Goal: Task Accomplishment & Management: Manage account settings

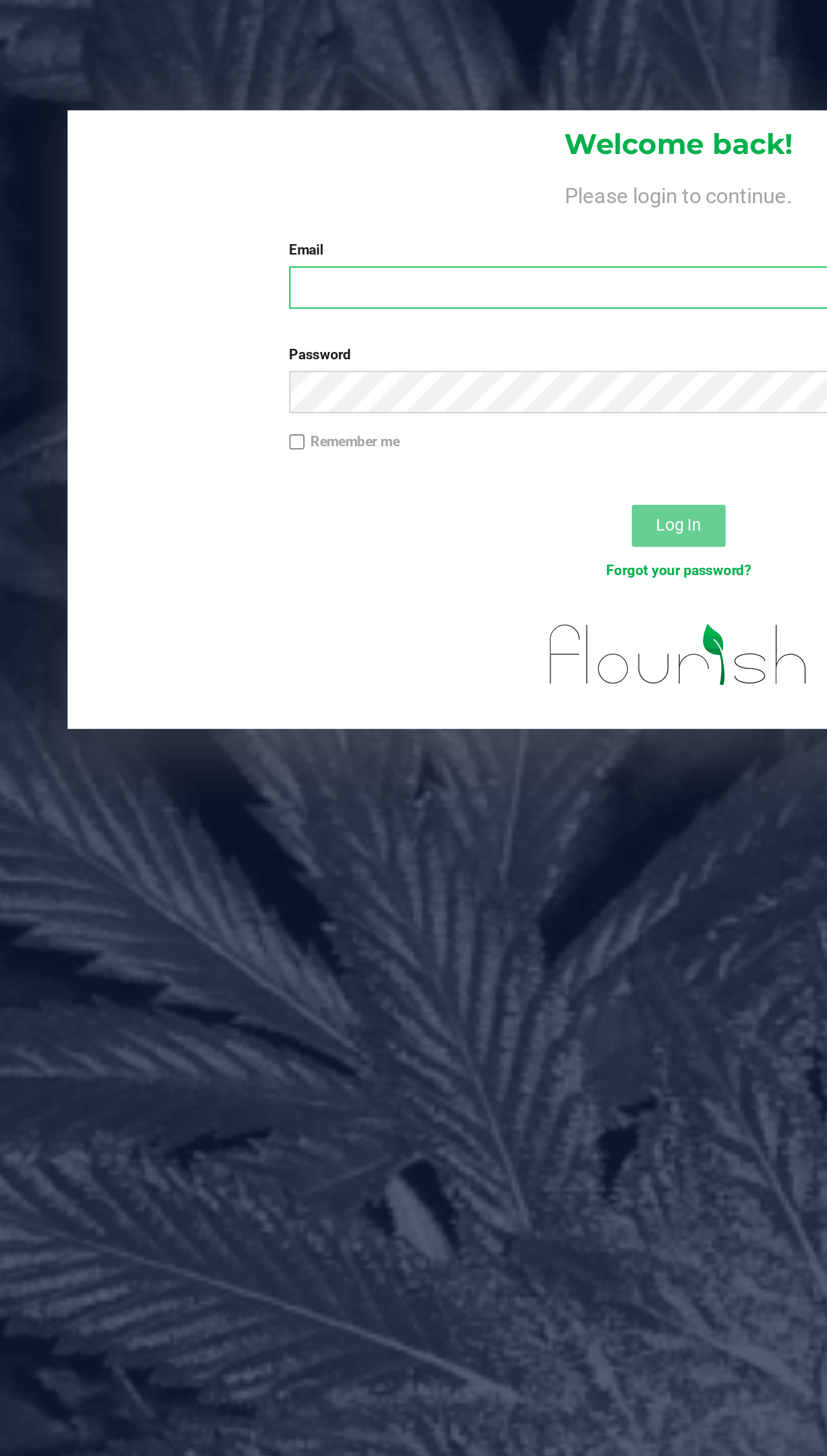
click at [300, 130] on input "Email" at bounding box center [426, 128] width 347 height 19
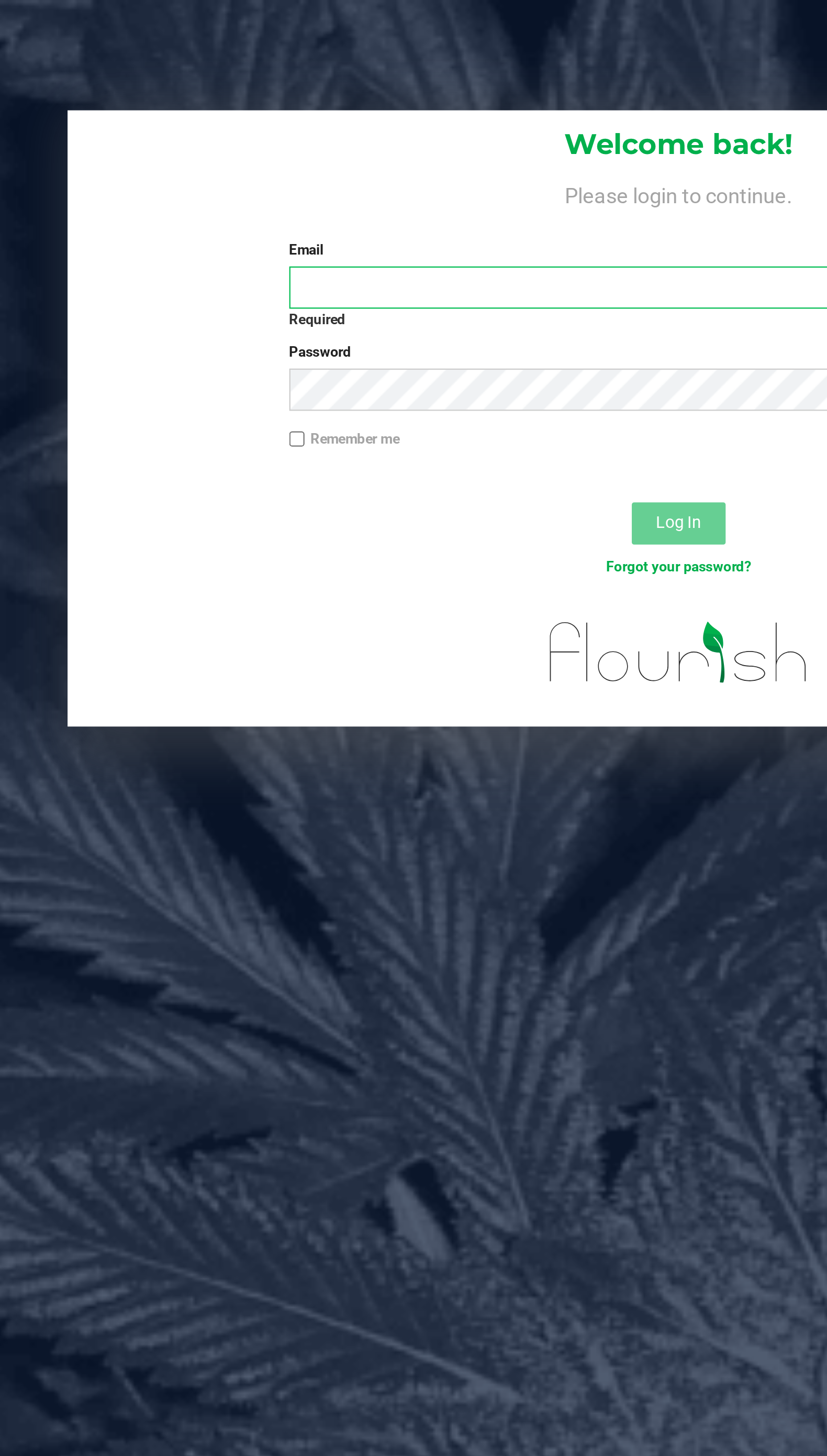
type input "[PERSON_NAME][EMAIL_ADDRESS][DOMAIN_NAME]"
click at [405, 224] on button "Log In" at bounding box center [426, 233] width 42 height 19
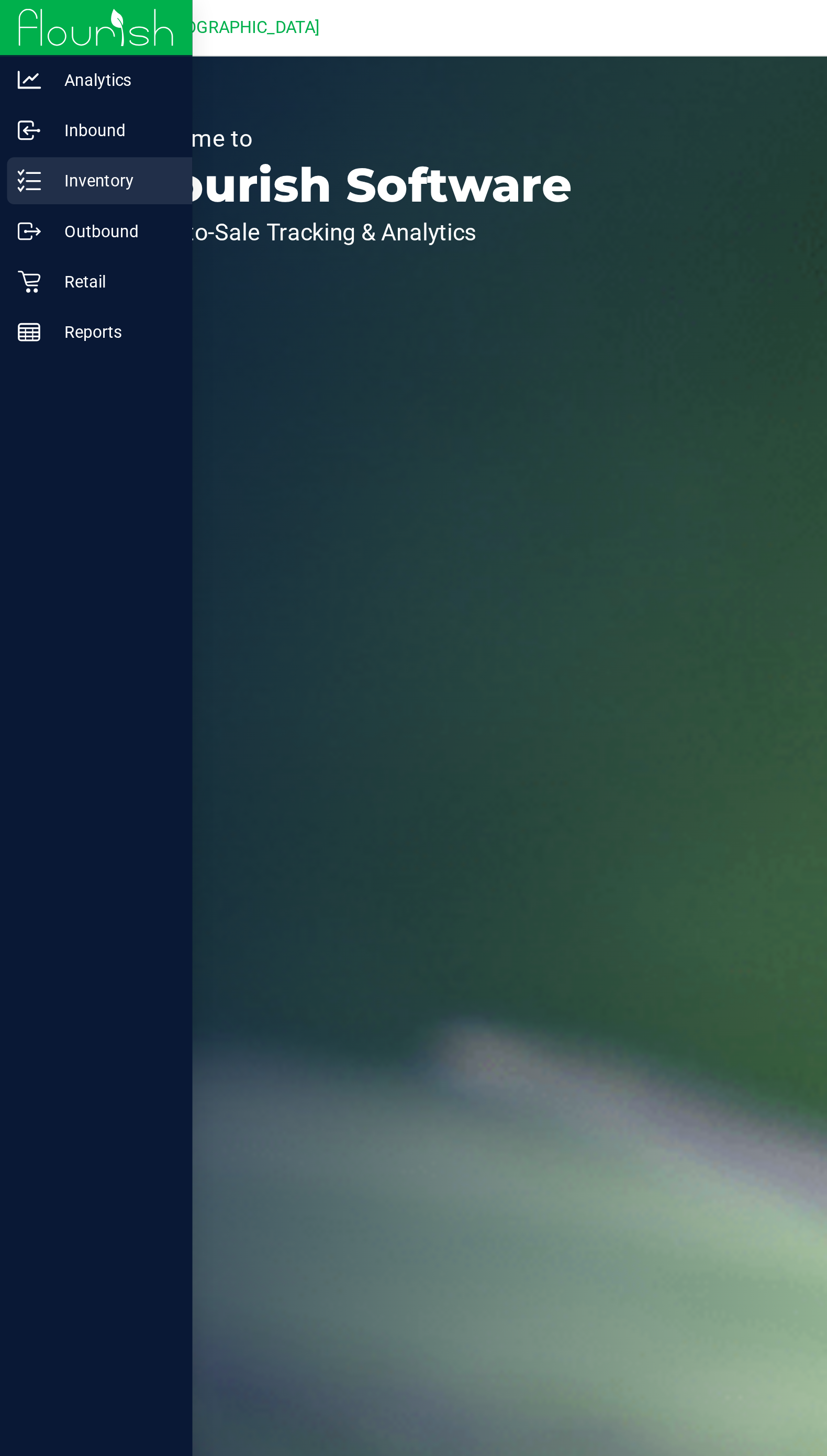
click at [15, 84] on line at bounding box center [15, 84] width 6 height 0
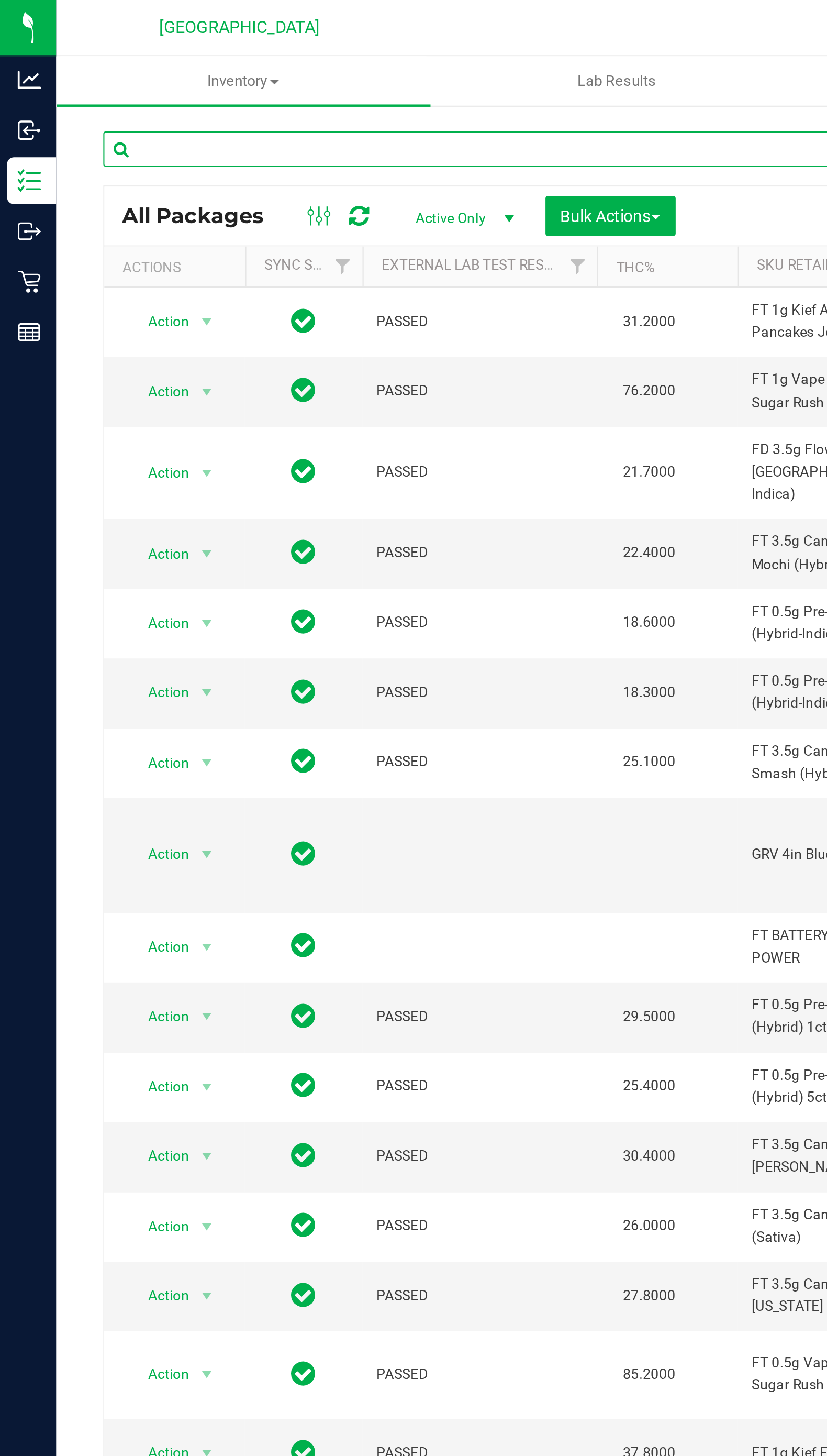
click at [153, 67] on input "text" at bounding box center [217, 67] width 343 height 16
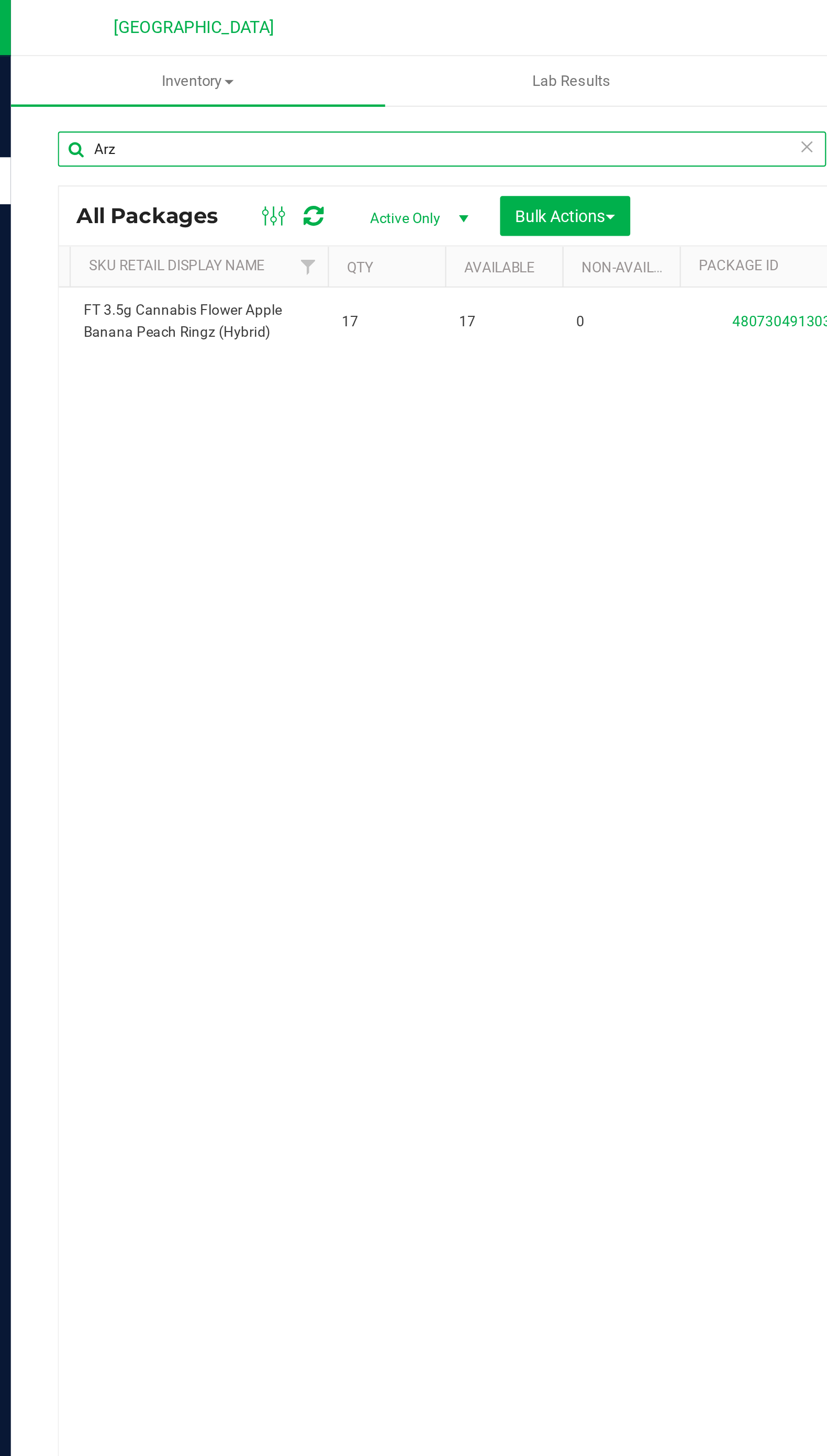
click at [67, 68] on input "Arz" at bounding box center [217, 67] width 343 height 16
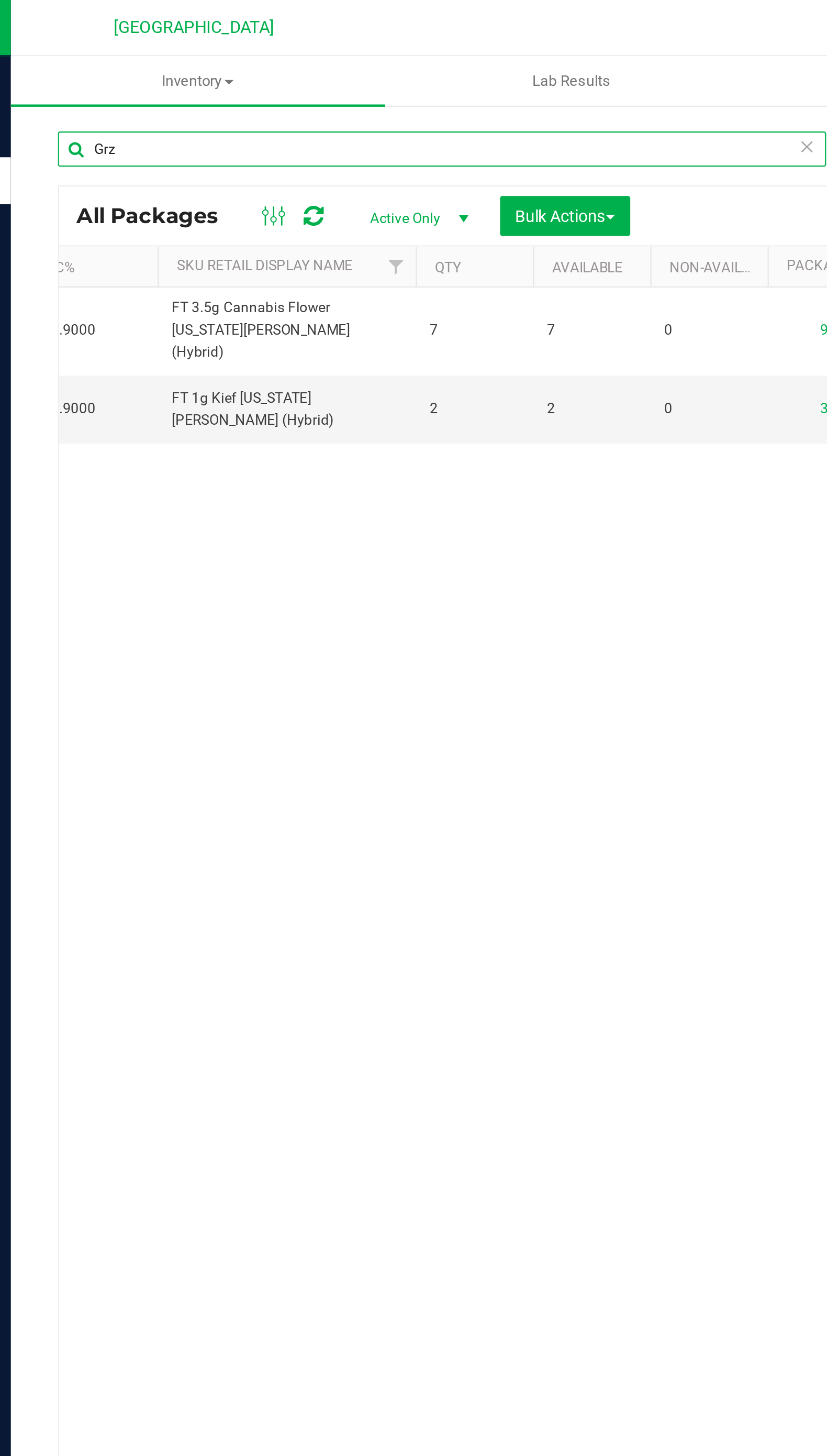
scroll to position [0, 372]
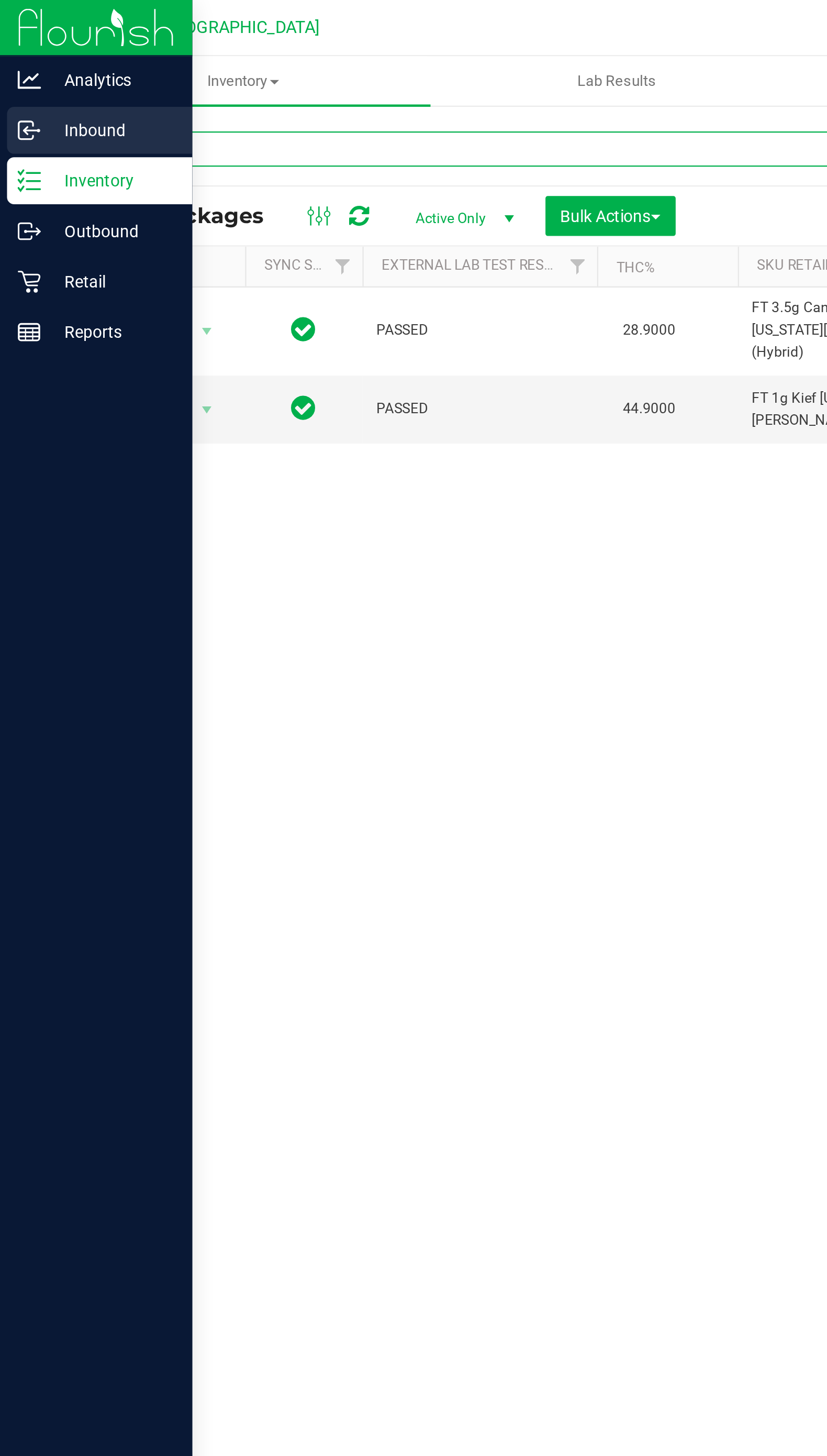
type input "Grz"
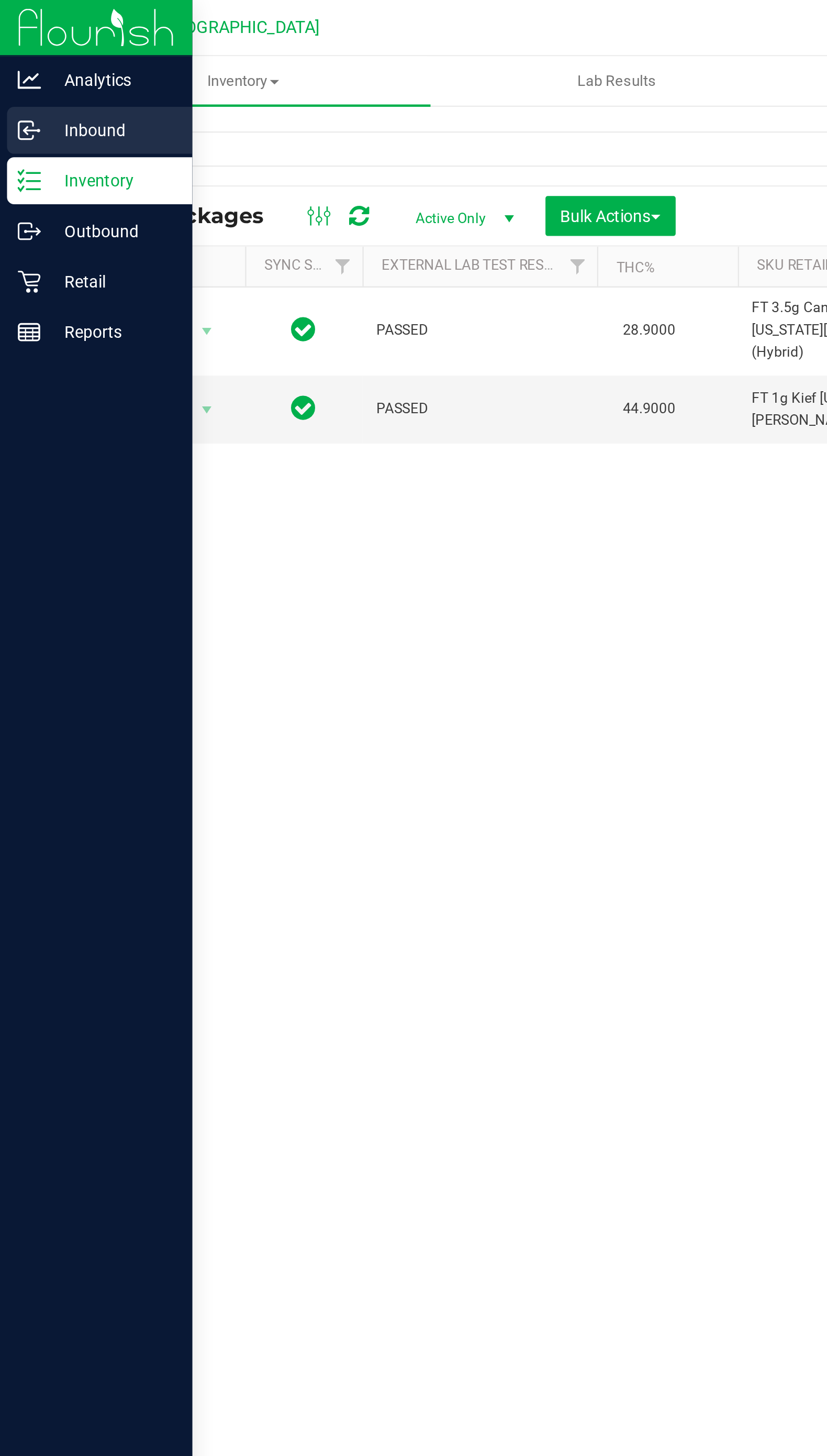
click at [14, 67] on div "Inbound" at bounding box center [45, 58] width 82 height 21
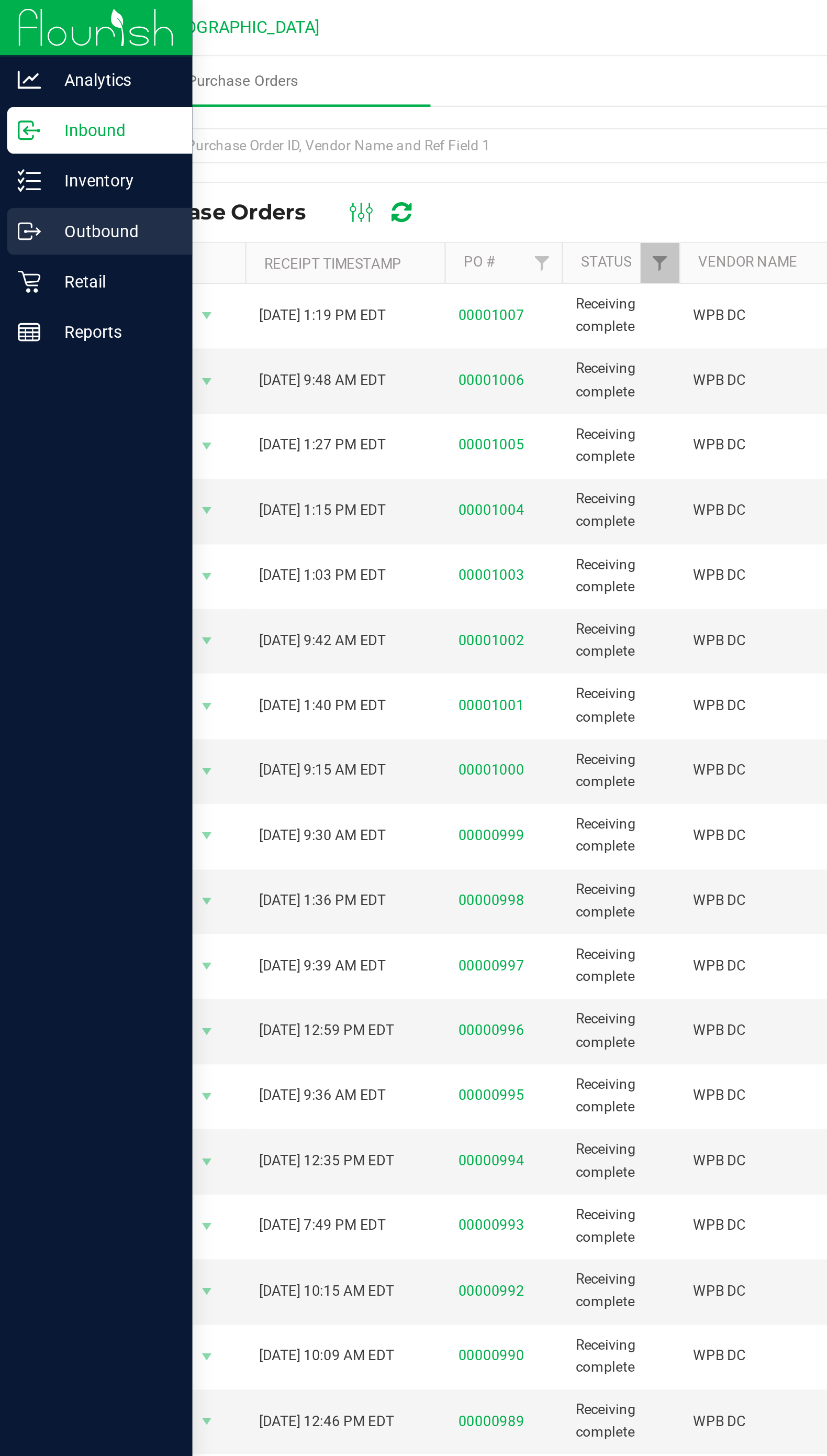
click at [20, 94] on div "Outbound" at bounding box center [45, 103] width 82 height 21
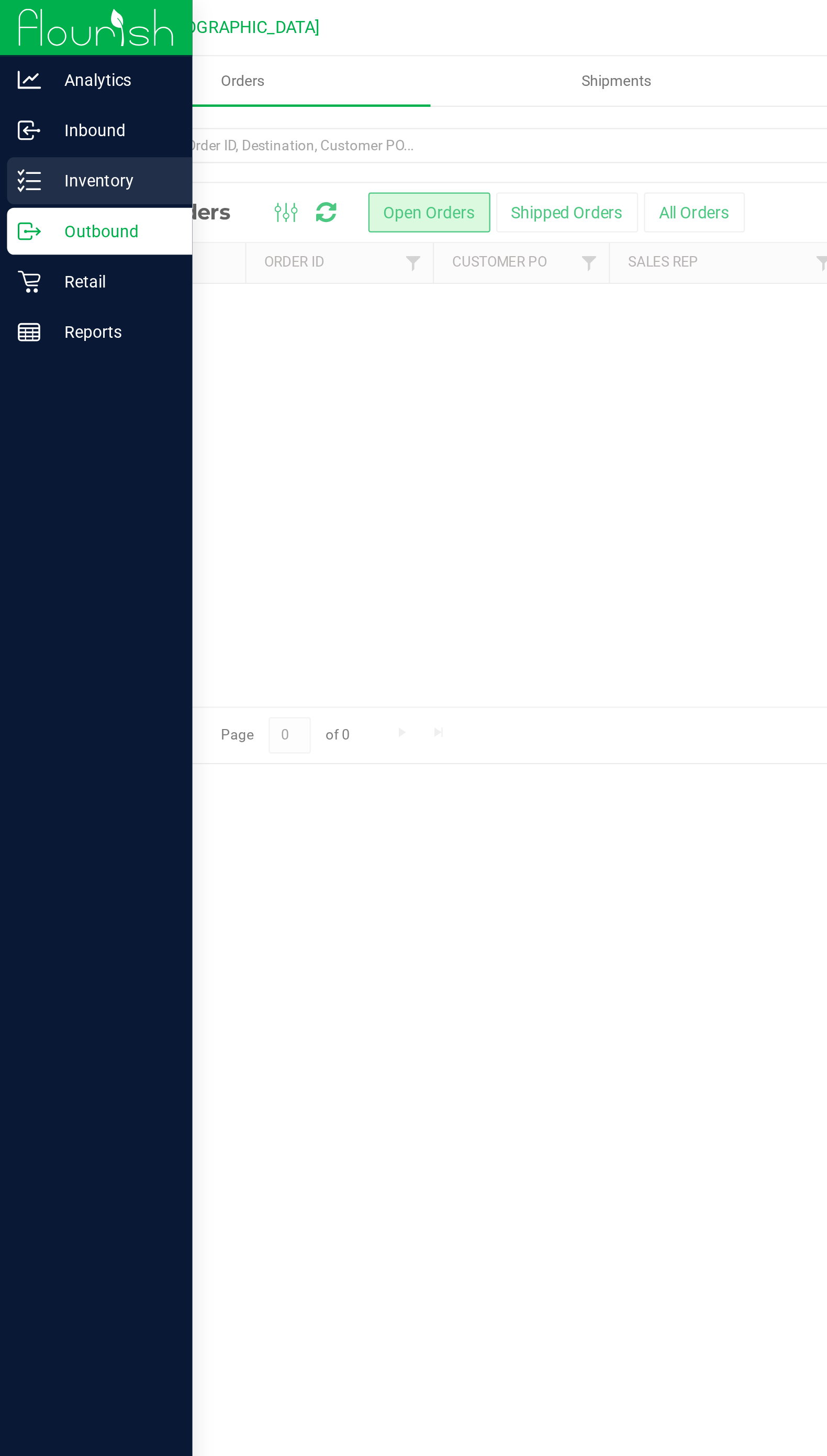
click at [29, 80] on p "Inventory" at bounding box center [49, 81] width 63 height 12
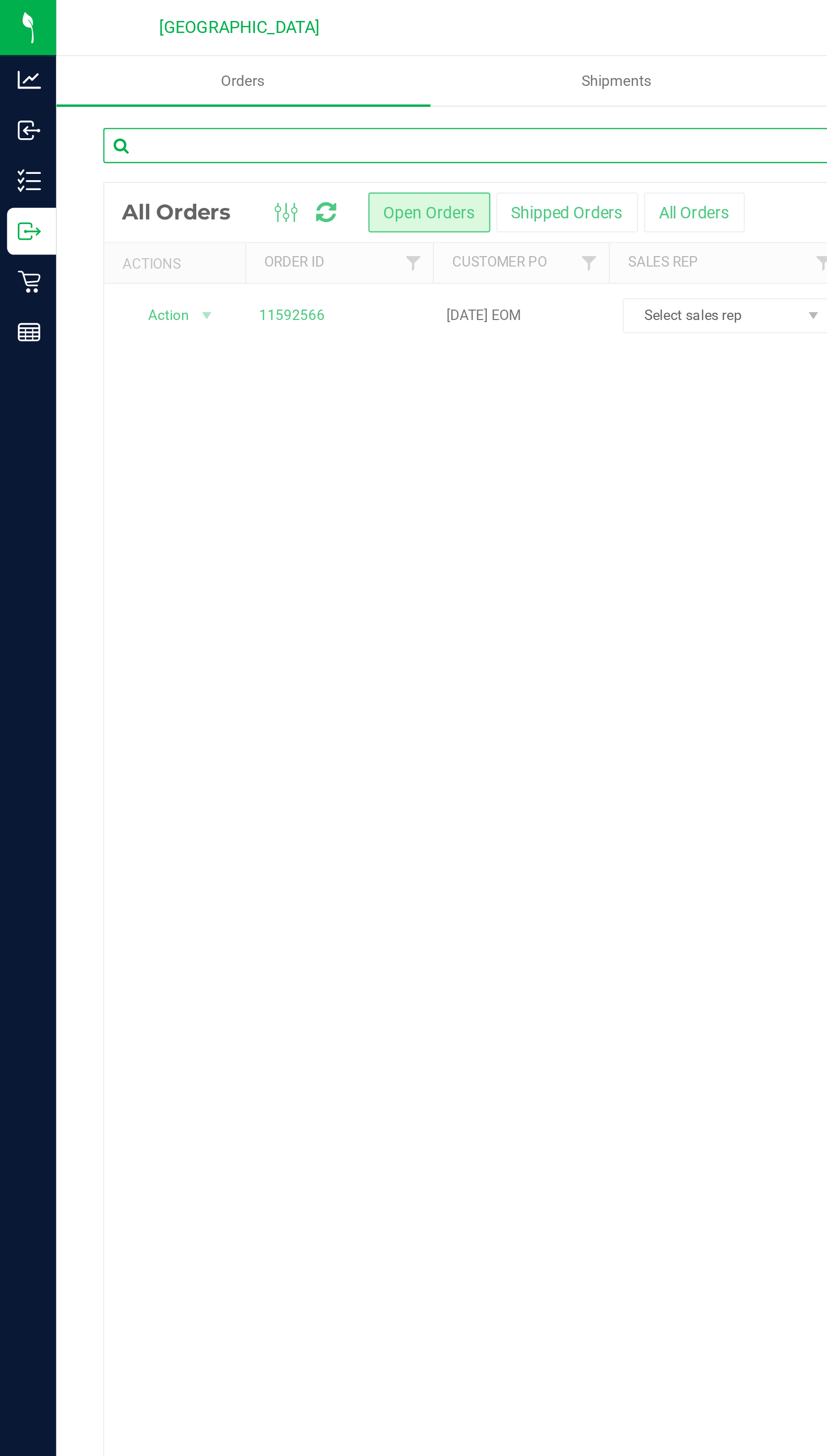
click at [146, 65] on input "text" at bounding box center [236, 65] width 380 height 16
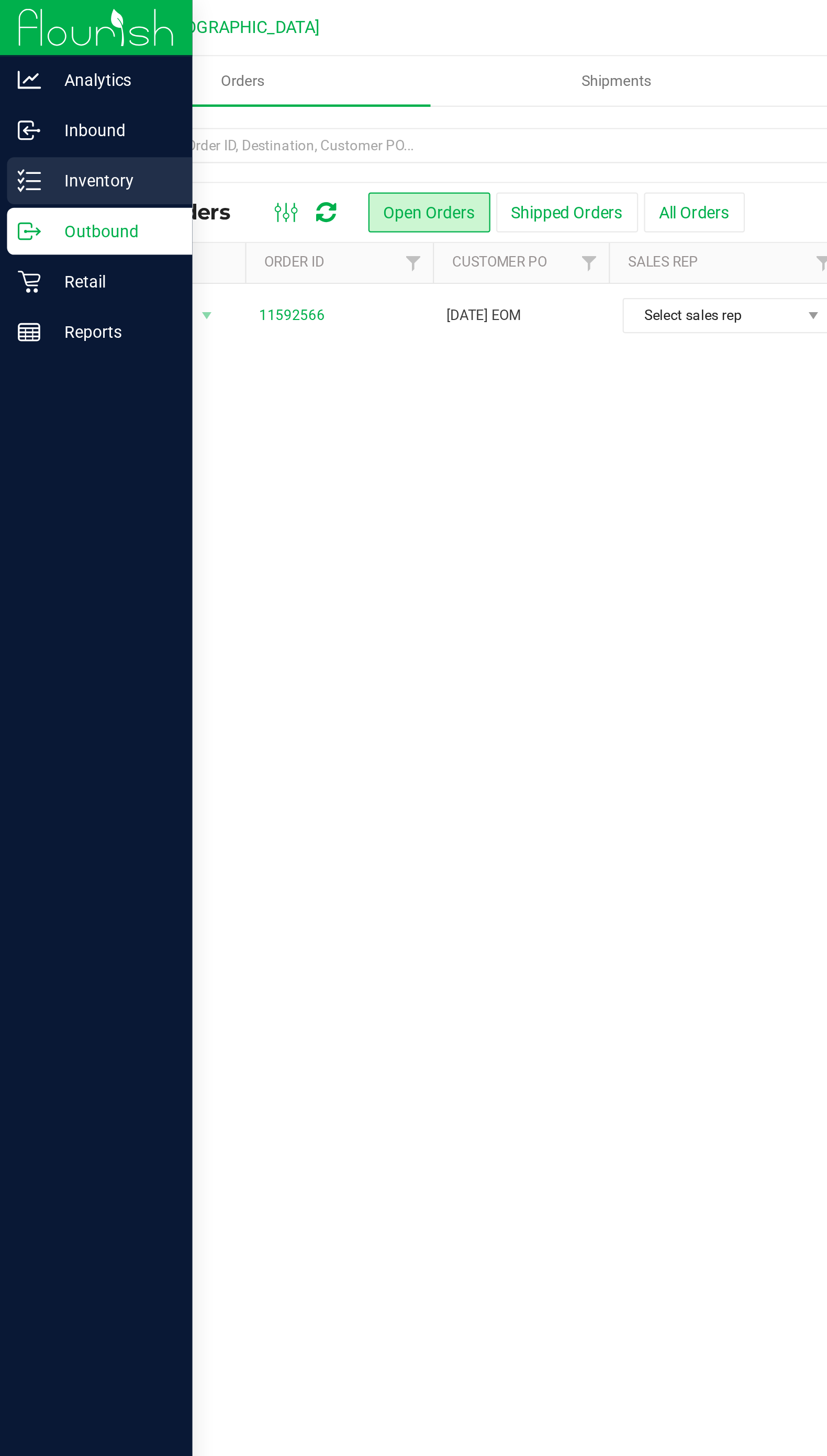
click at [9, 83] on icon at bounding box center [13, 80] width 11 height 11
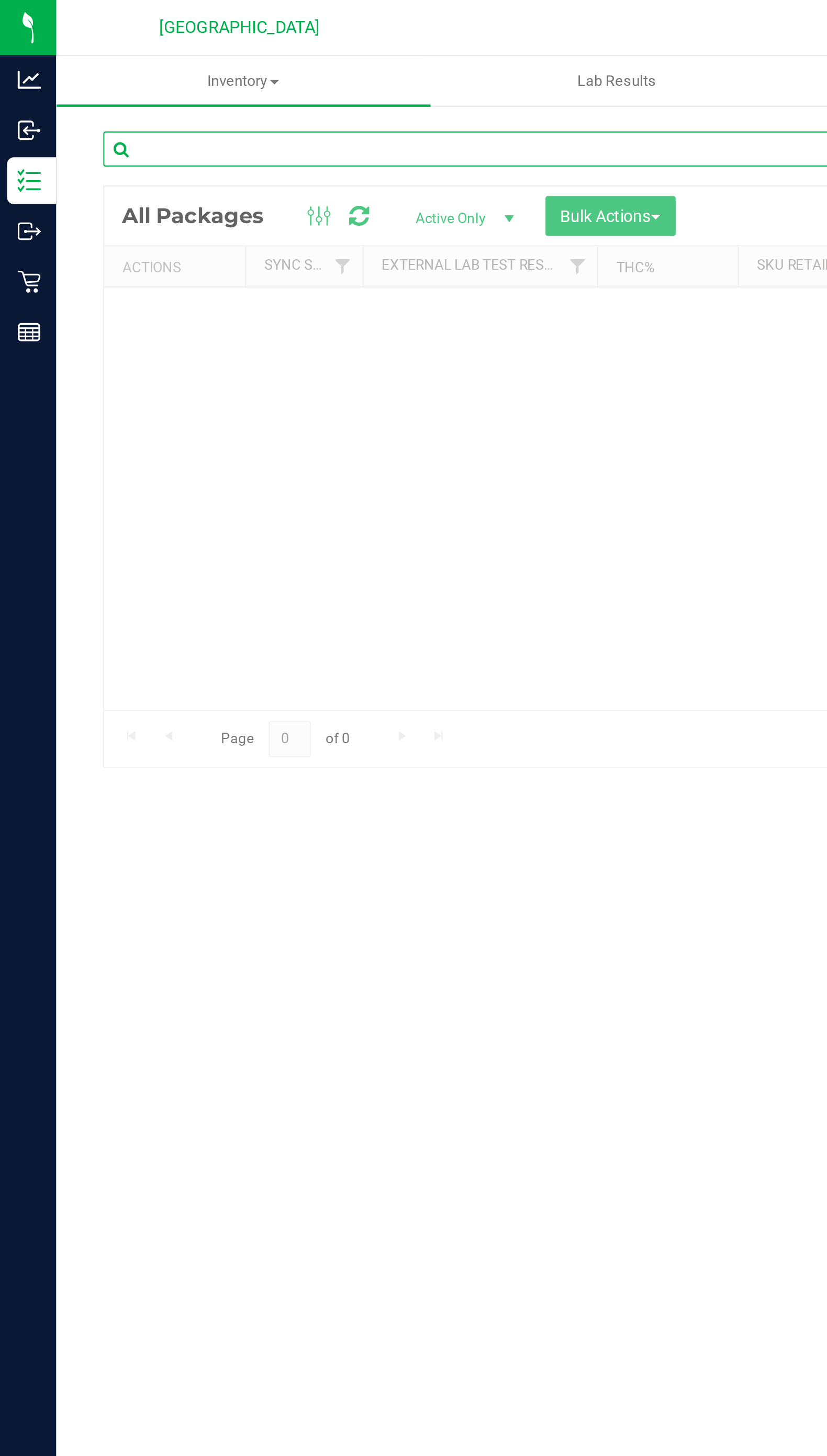
click at [112, 68] on input "text" at bounding box center [217, 67] width 343 height 16
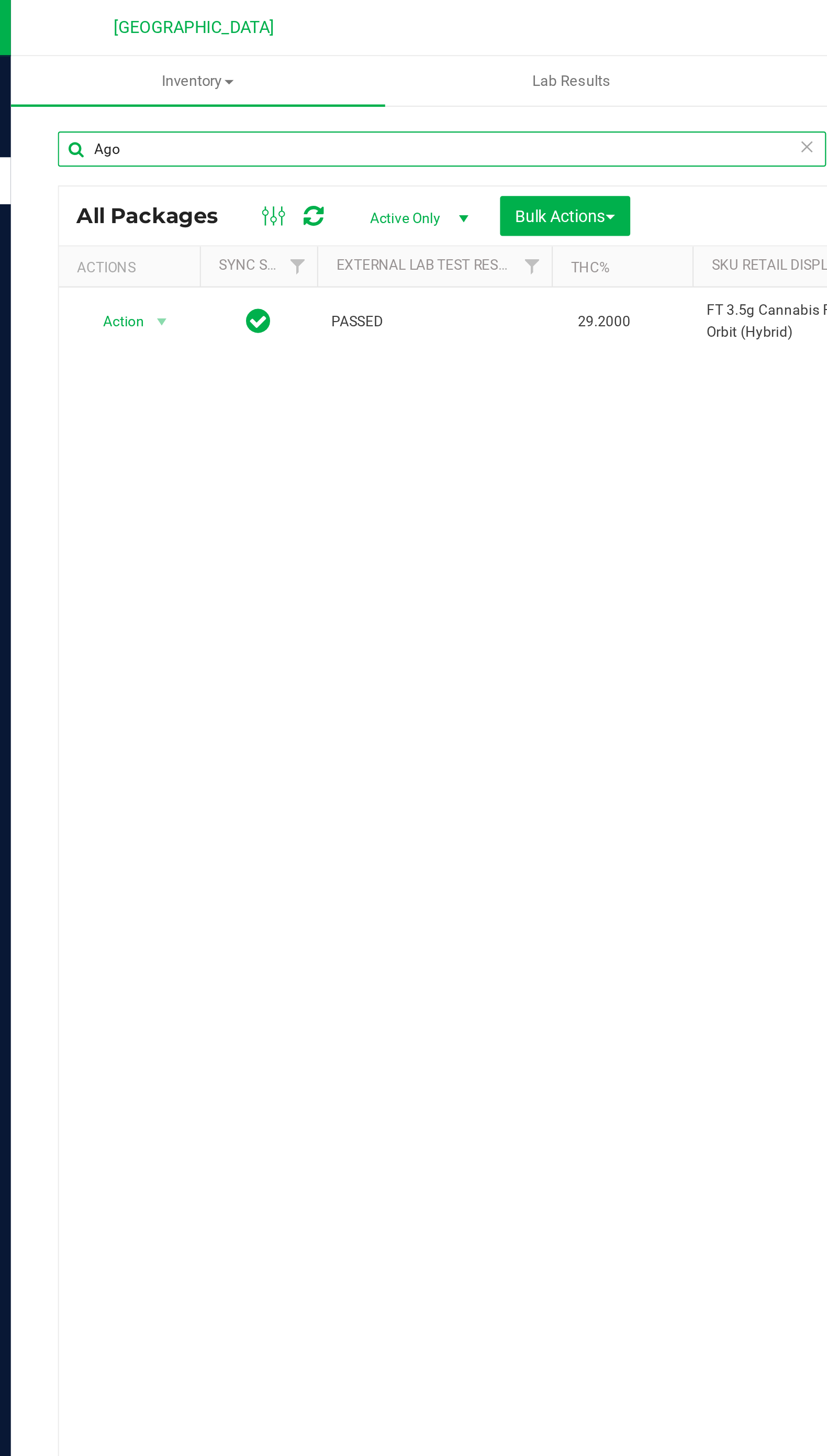
click at [122, 64] on input "Ago" at bounding box center [217, 67] width 343 height 16
type input "A"
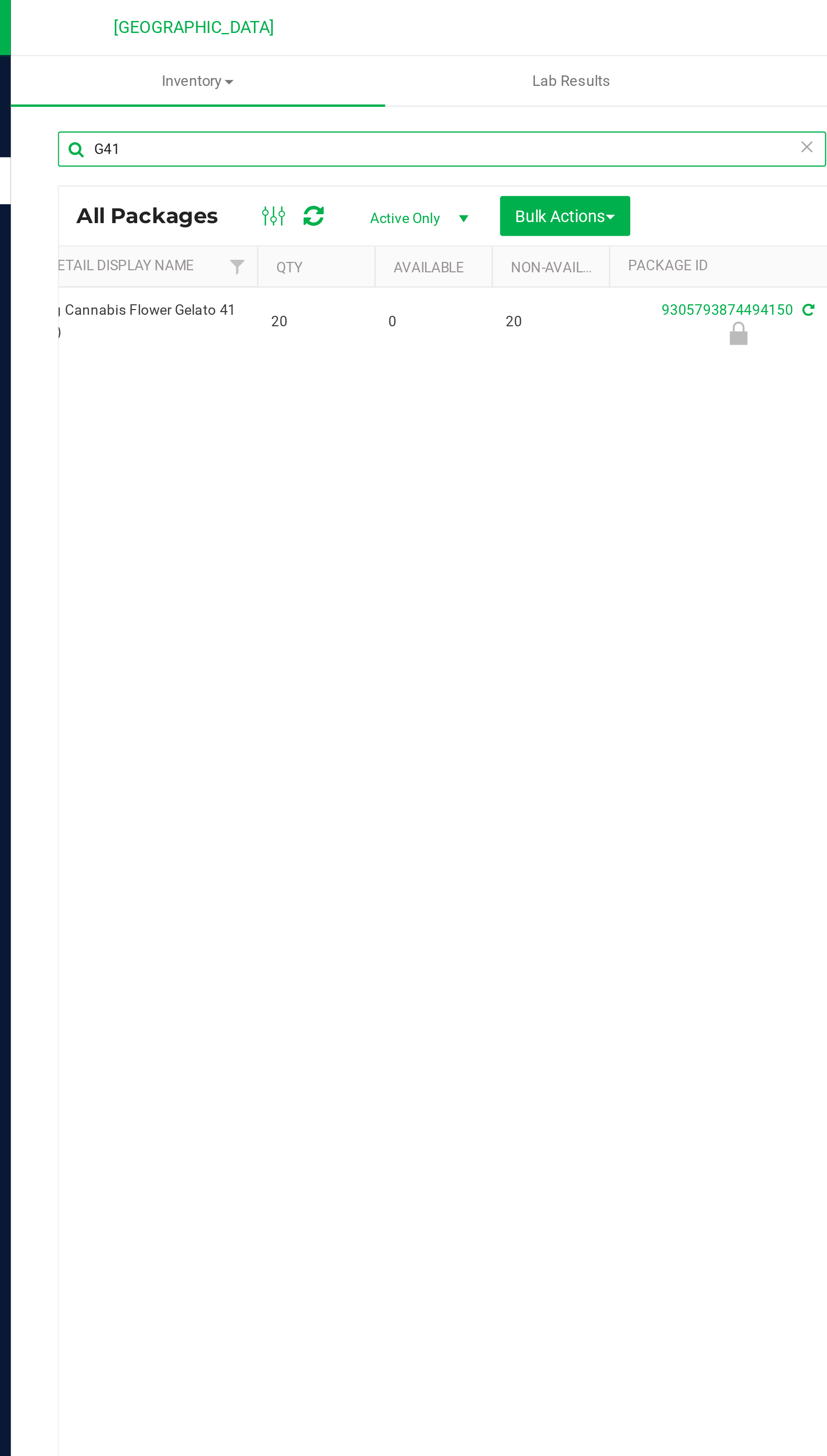
scroll to position [0, 424]
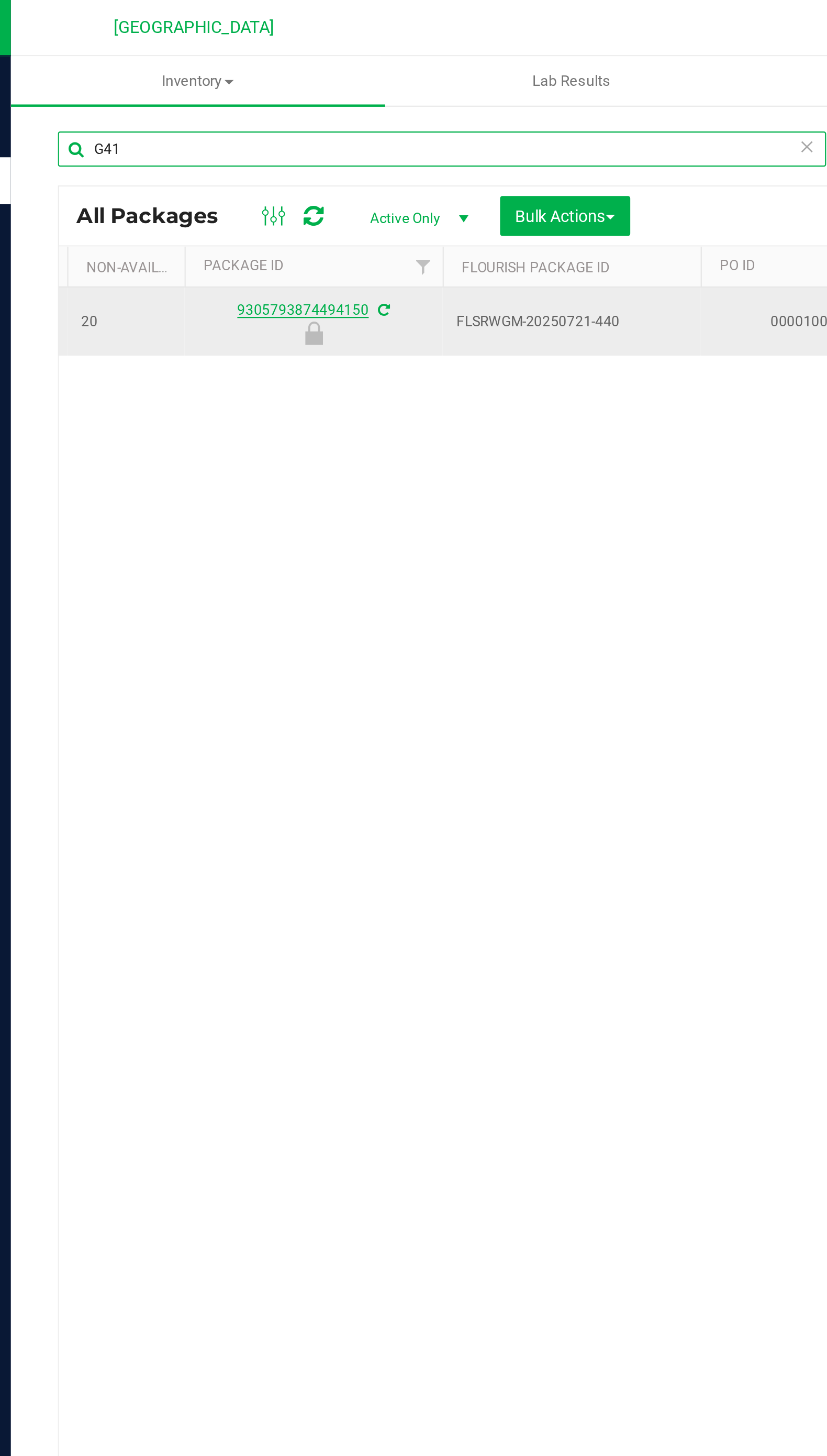
type input "G41"
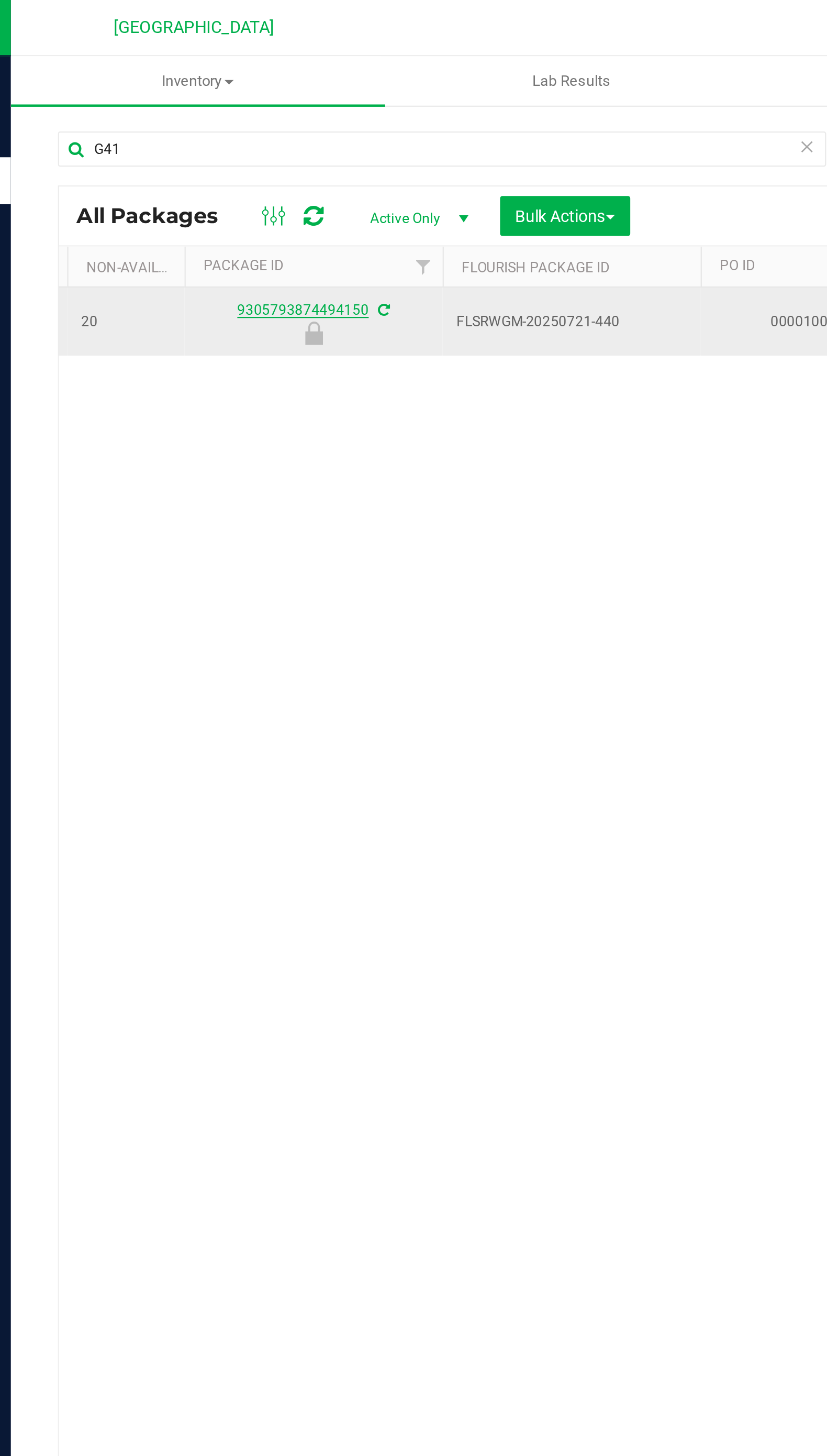
click at [150, 138] on link "9305793874494150" at bounding box center [155, 138] width 59 height 7
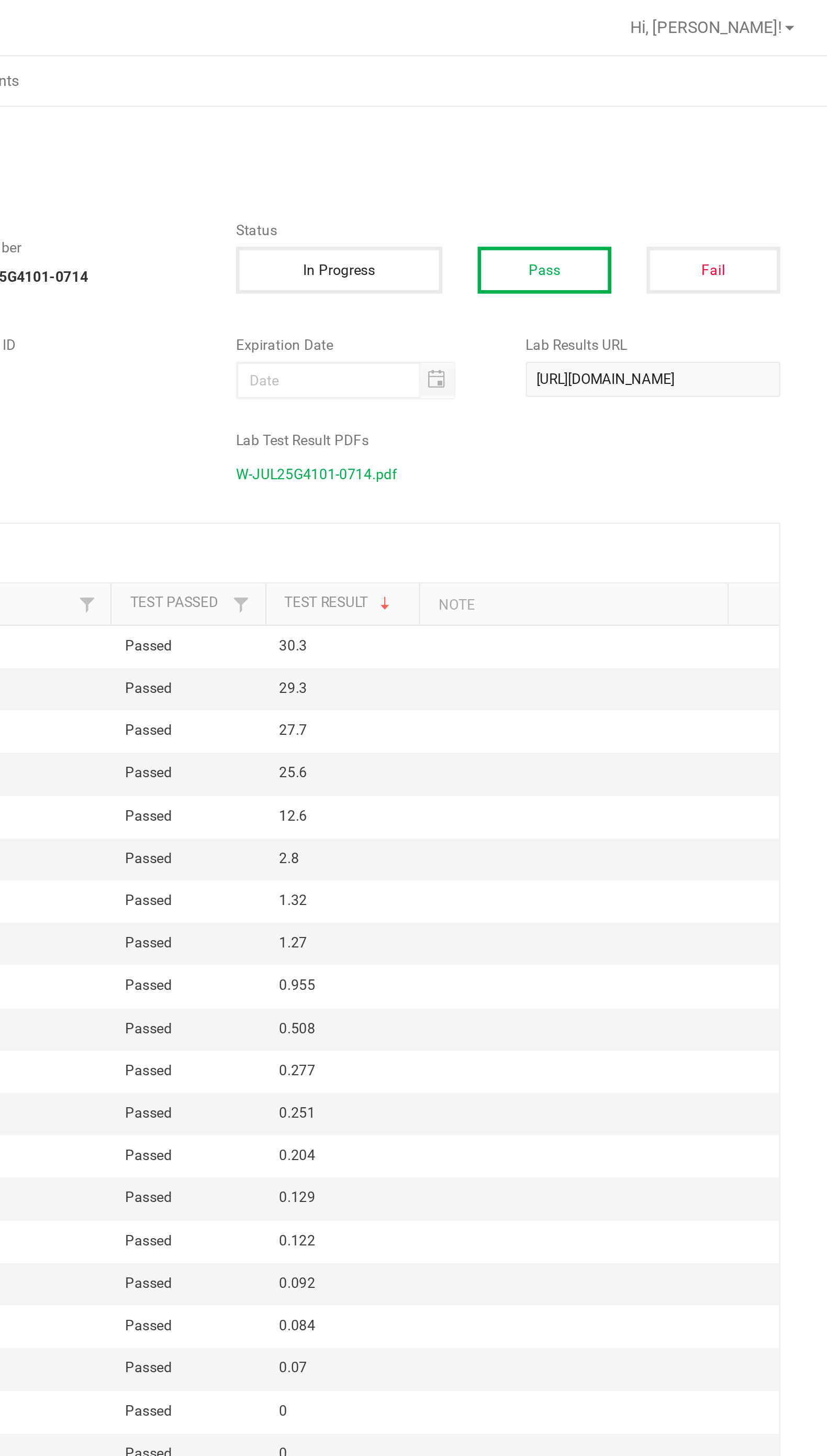
click at [576, 204] on span "W-JUL25G4101-0714.pdf" at bounding box center [599, 211] width 72 height 16
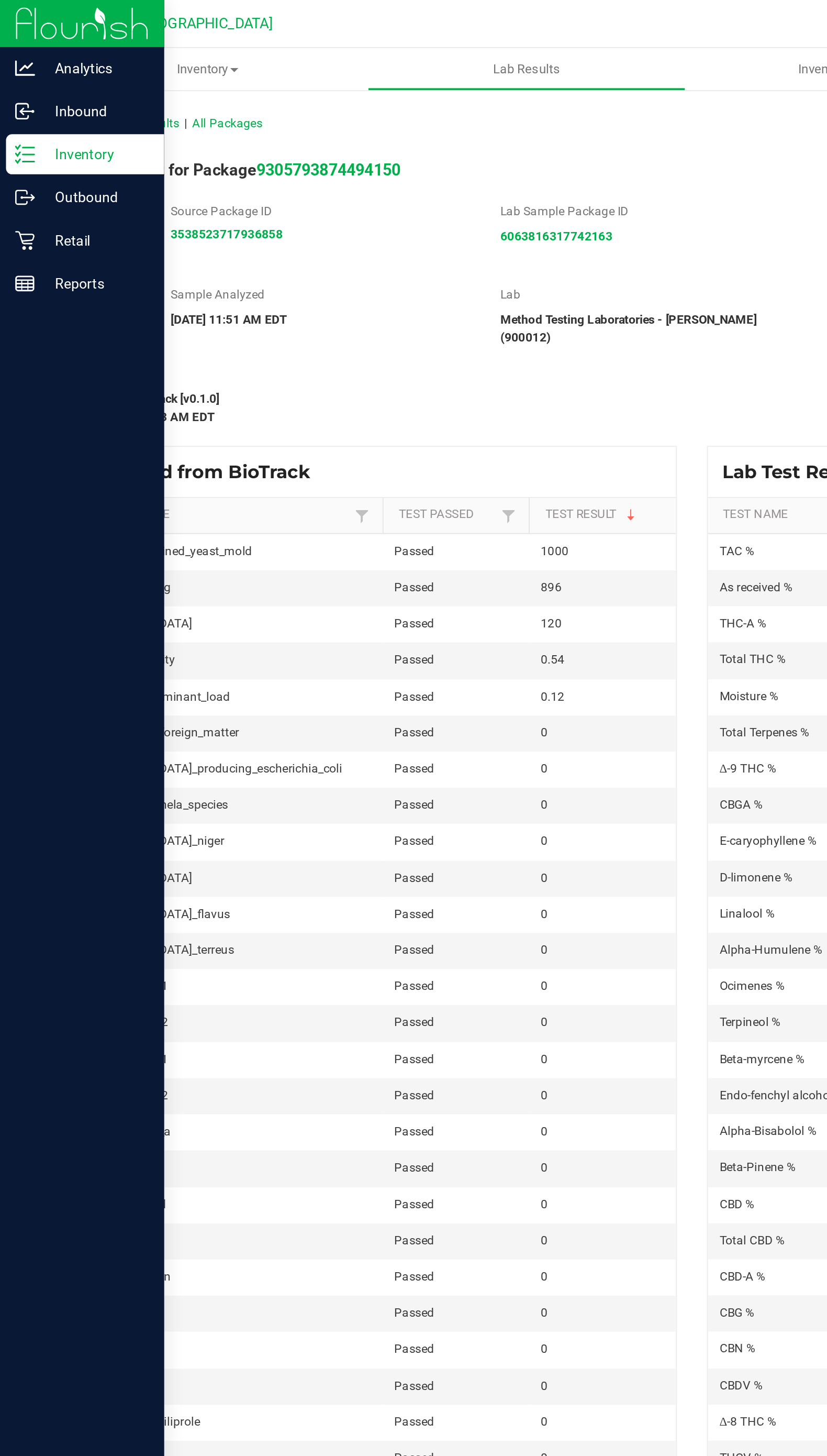
click at [9, 76] on icon at bounding box center [13, 80] width 11 height 11
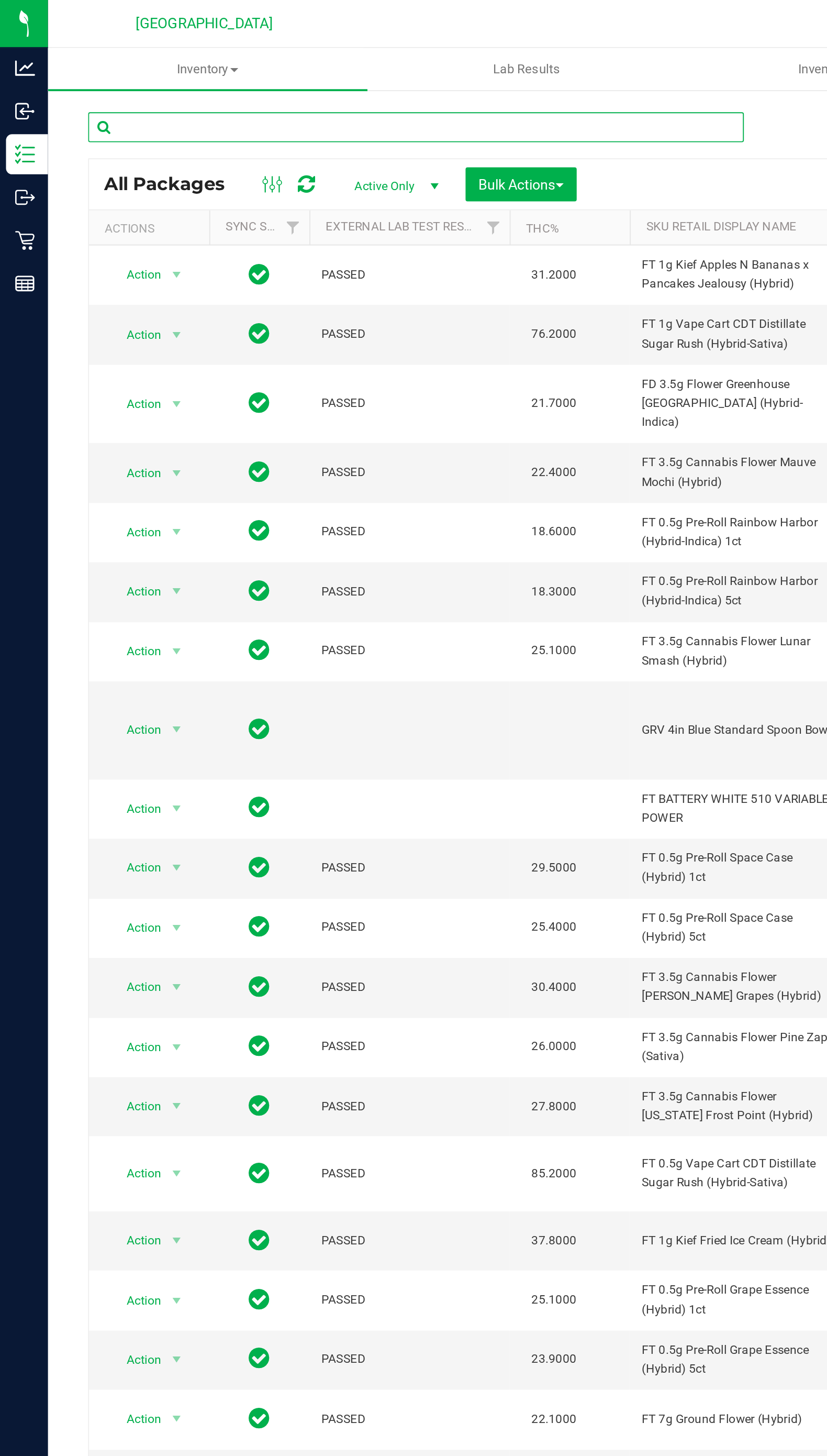
click at [153, 66] on input "text" at bounding box center [217, 67] width 343 height 16
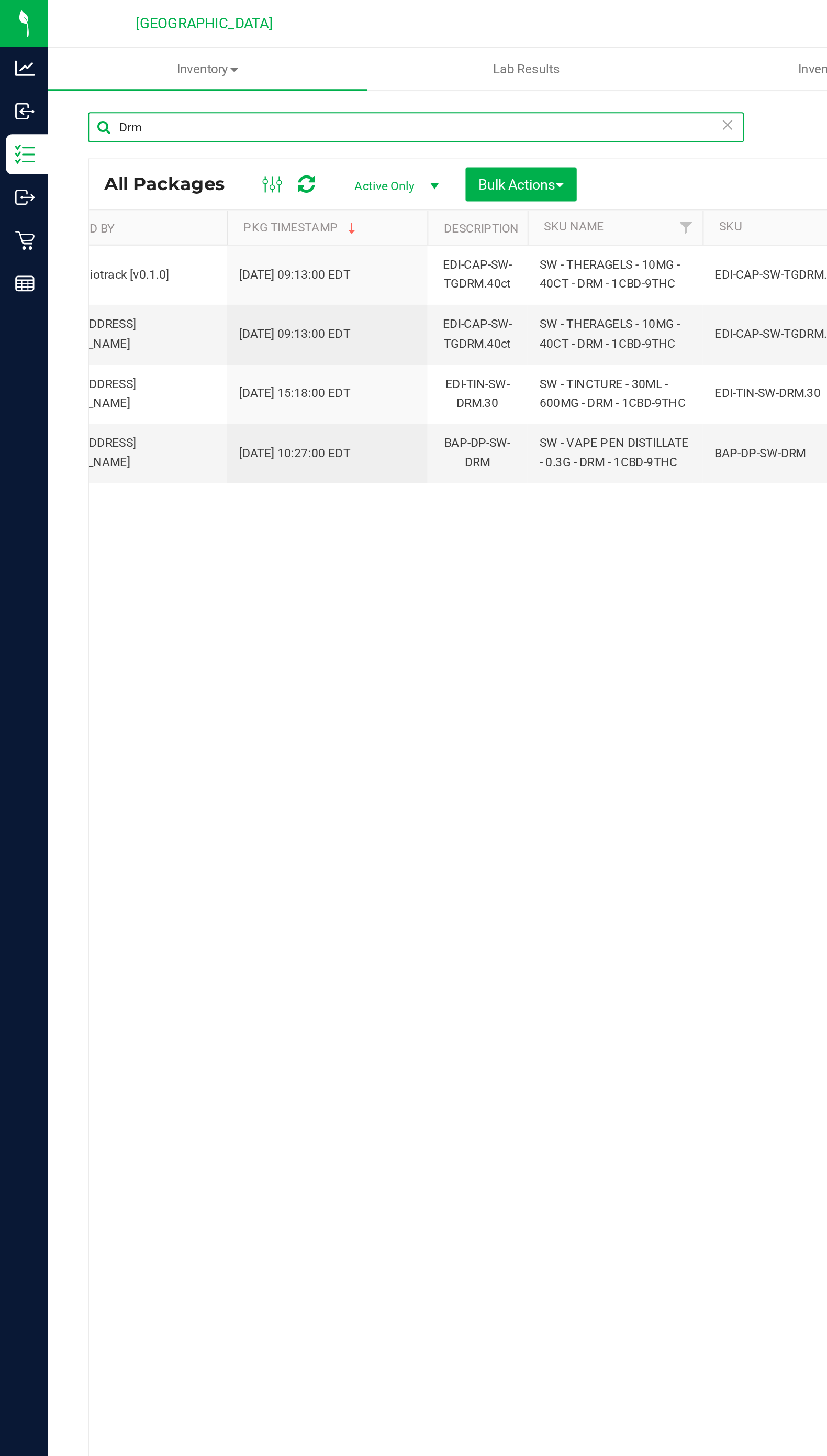
scroll to position [0, 1280]
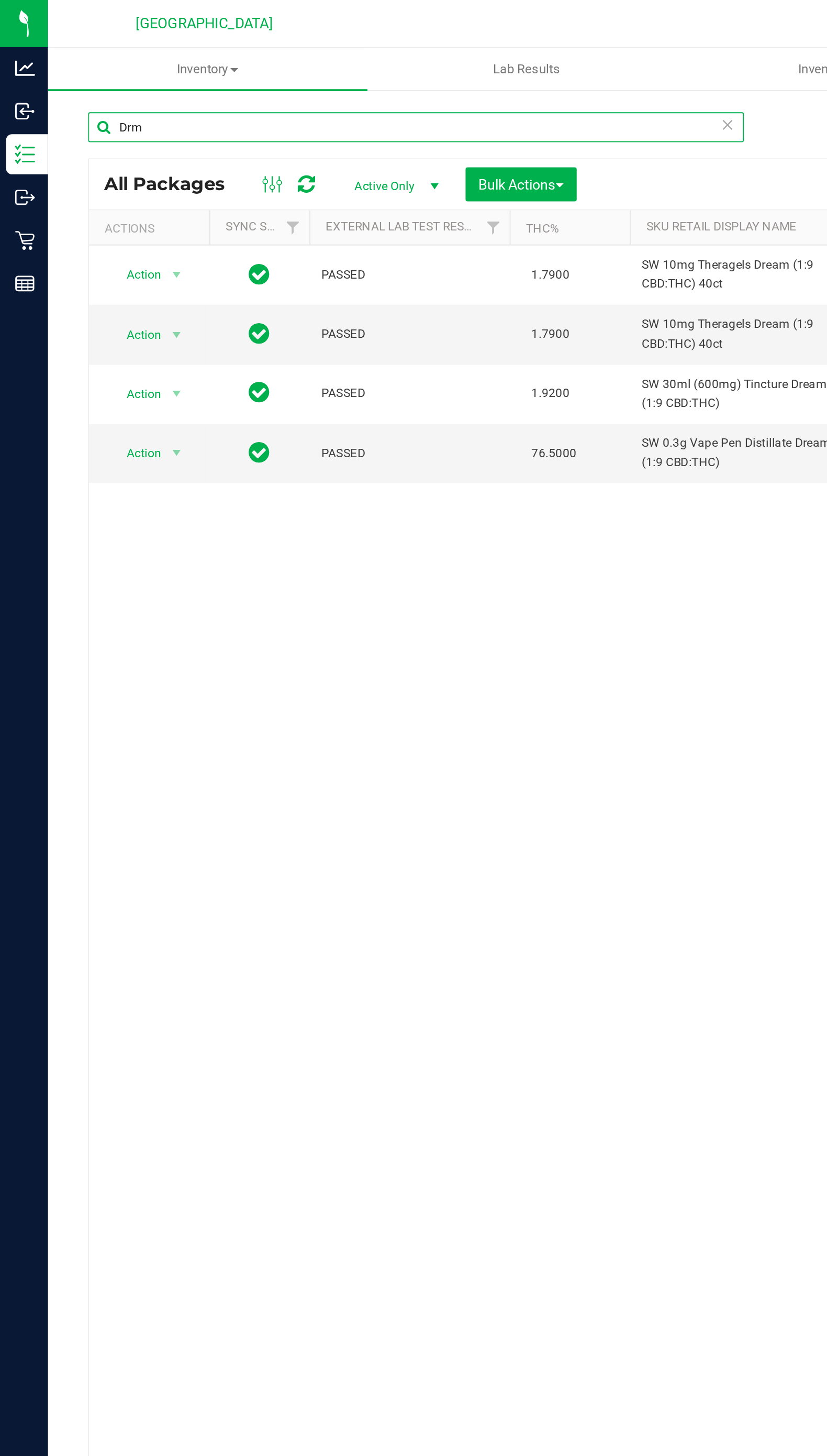
type input "Drm"
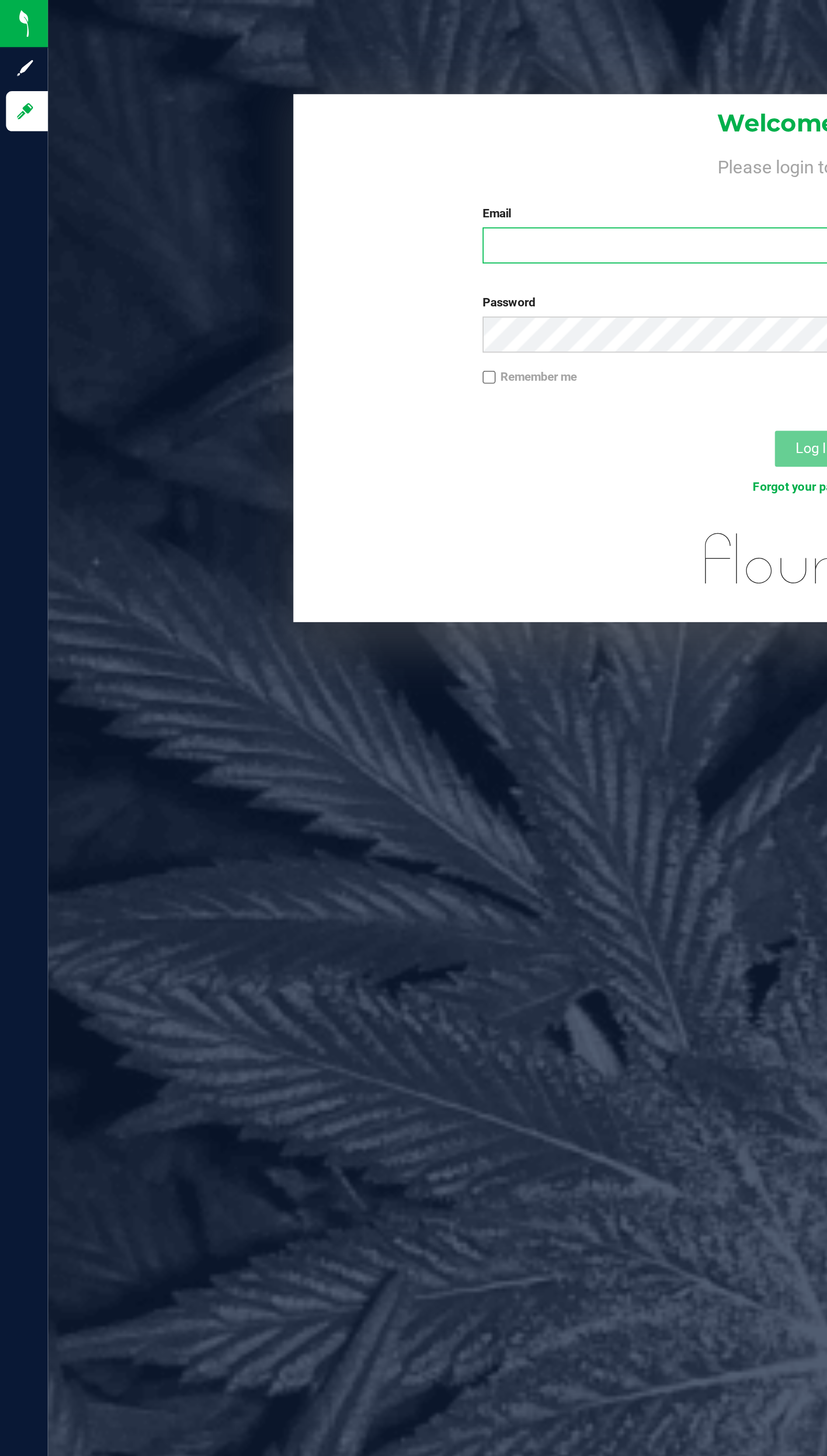
click at [274, 126] on input "Email" at bounding box center [426, 128] width 347 height 19
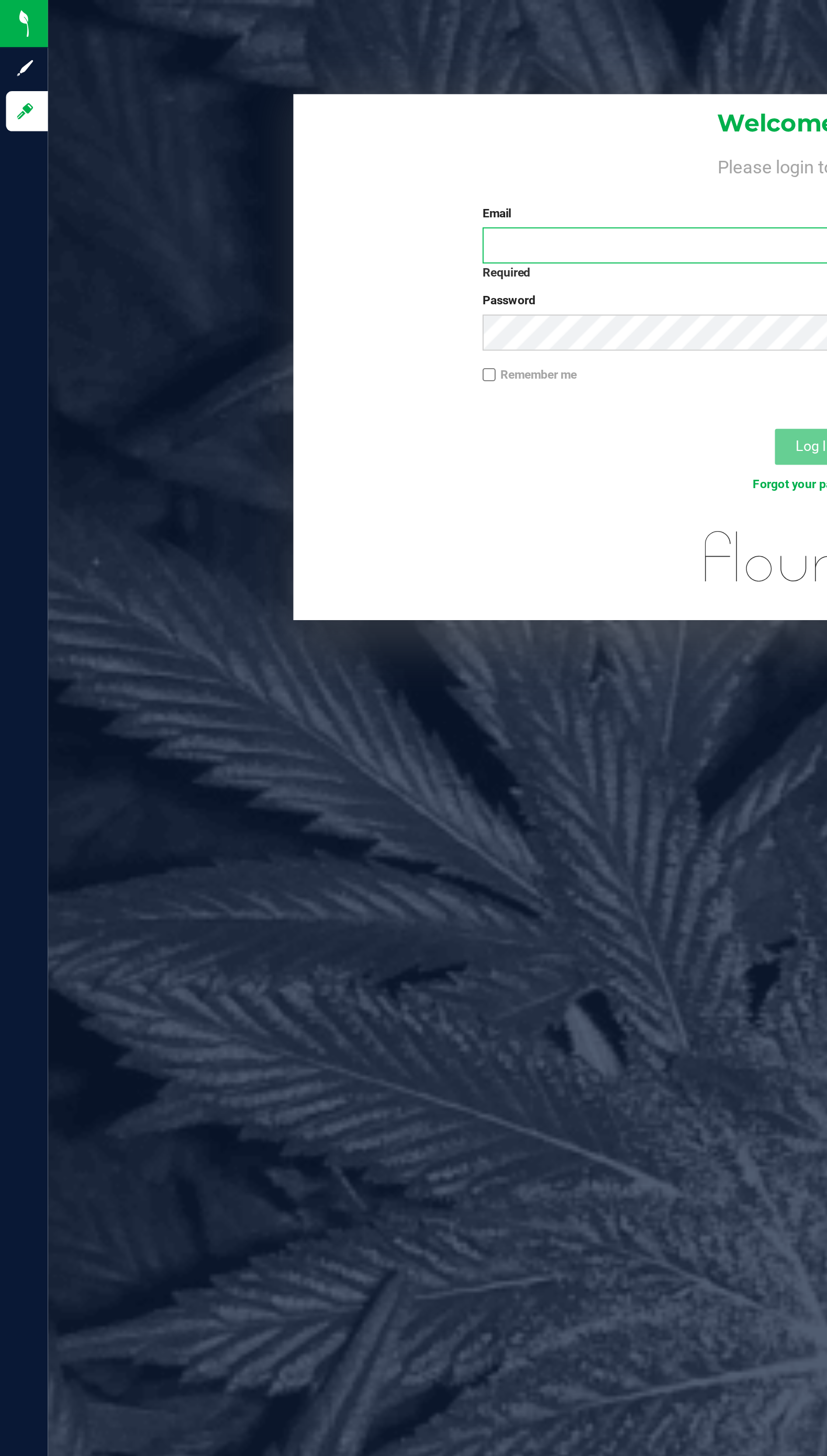
type input "[PERSON_NAME][EMAIL_ADDRESS][DOMAIN_NAME]"
click at [405, 224] on button "Log In" at bounding box center [426, 233] width 42 height 19
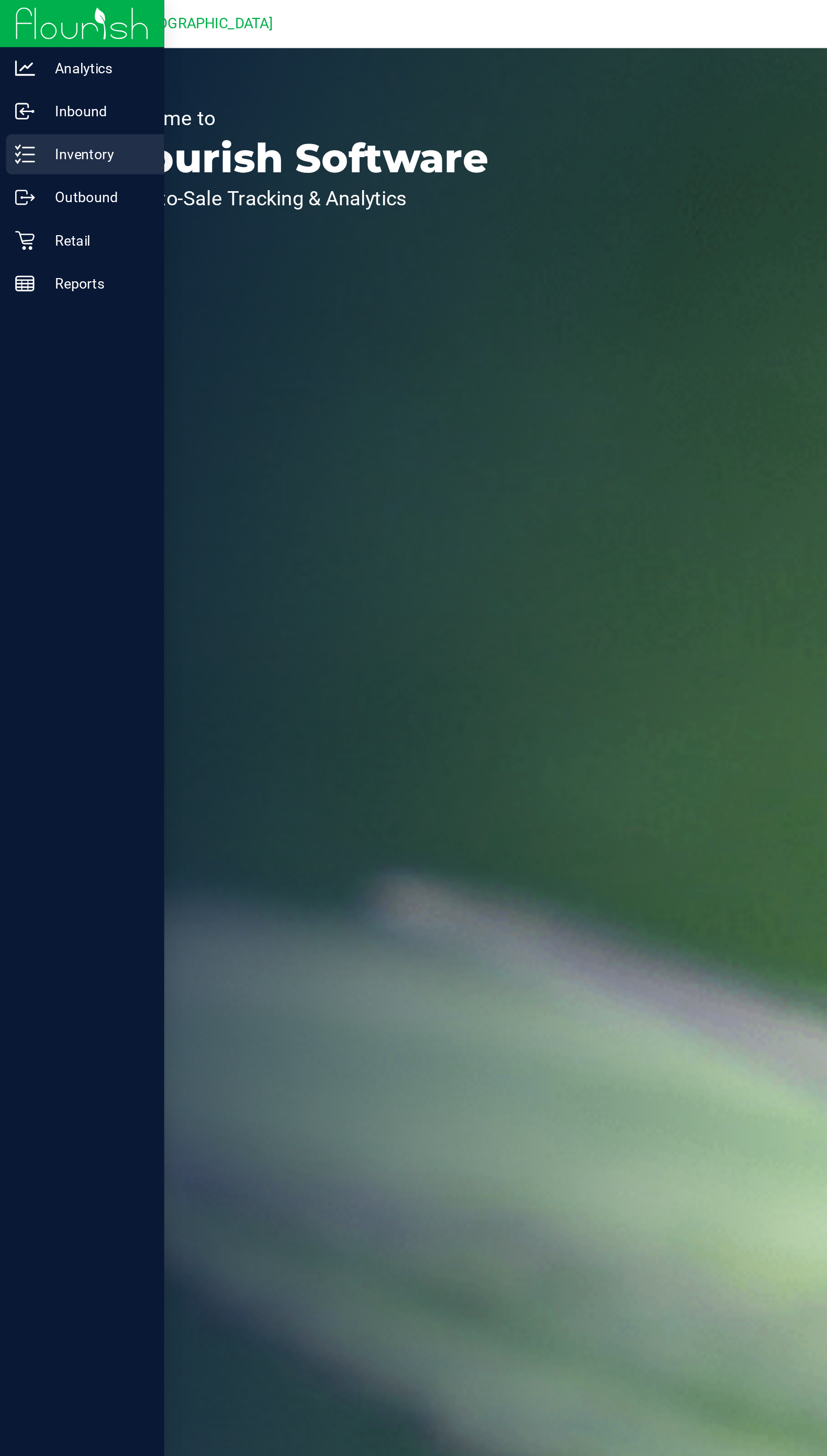
click at [10, 85] on icon at bounding box center [13, 80] width 11 height 11
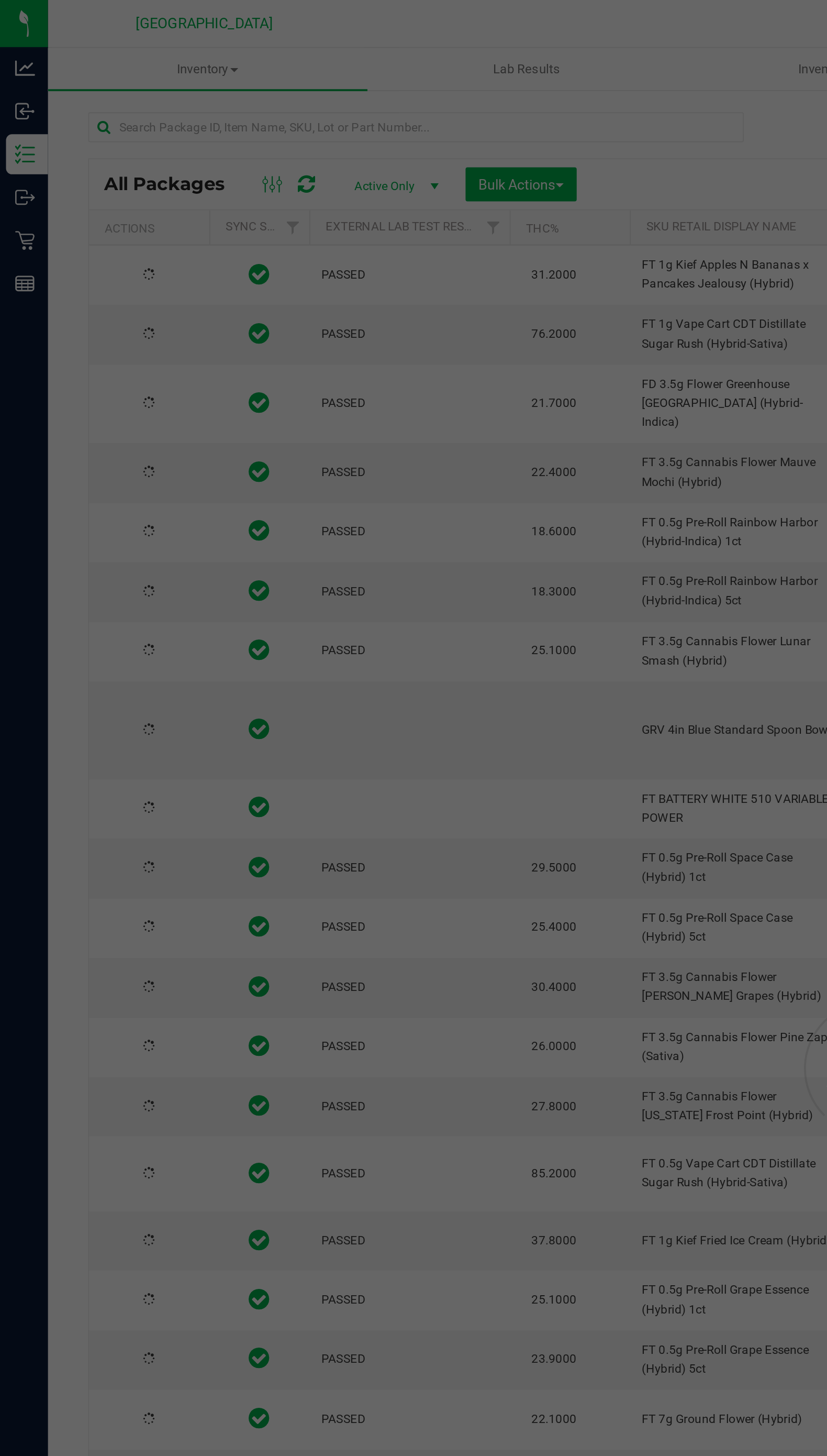
click at [176, 75] on div at bounding box center [217, 71] width 343 height 24
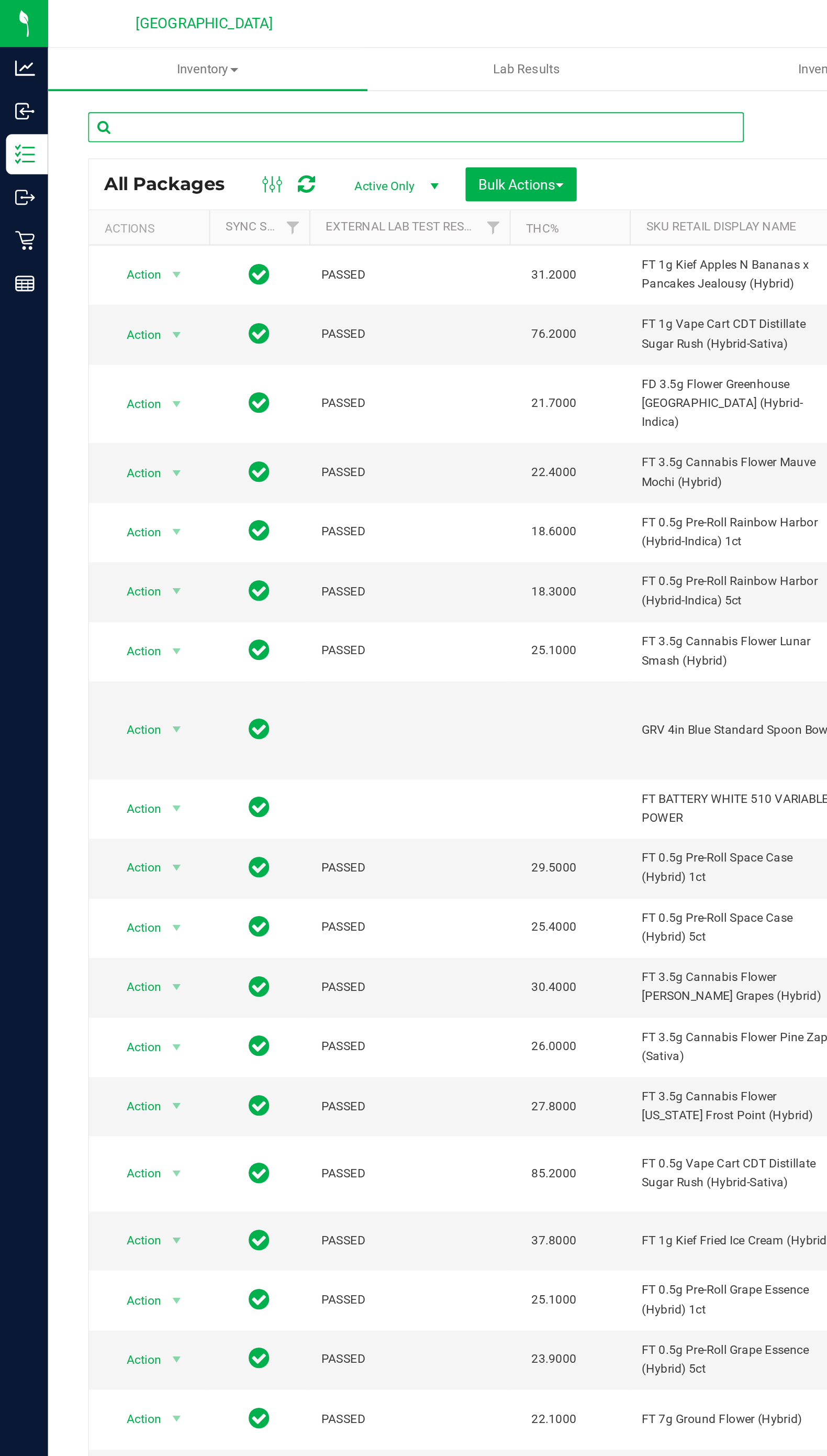
click at [155, 67] on input "text" at bounding box center [217, 67] width 343 height 16
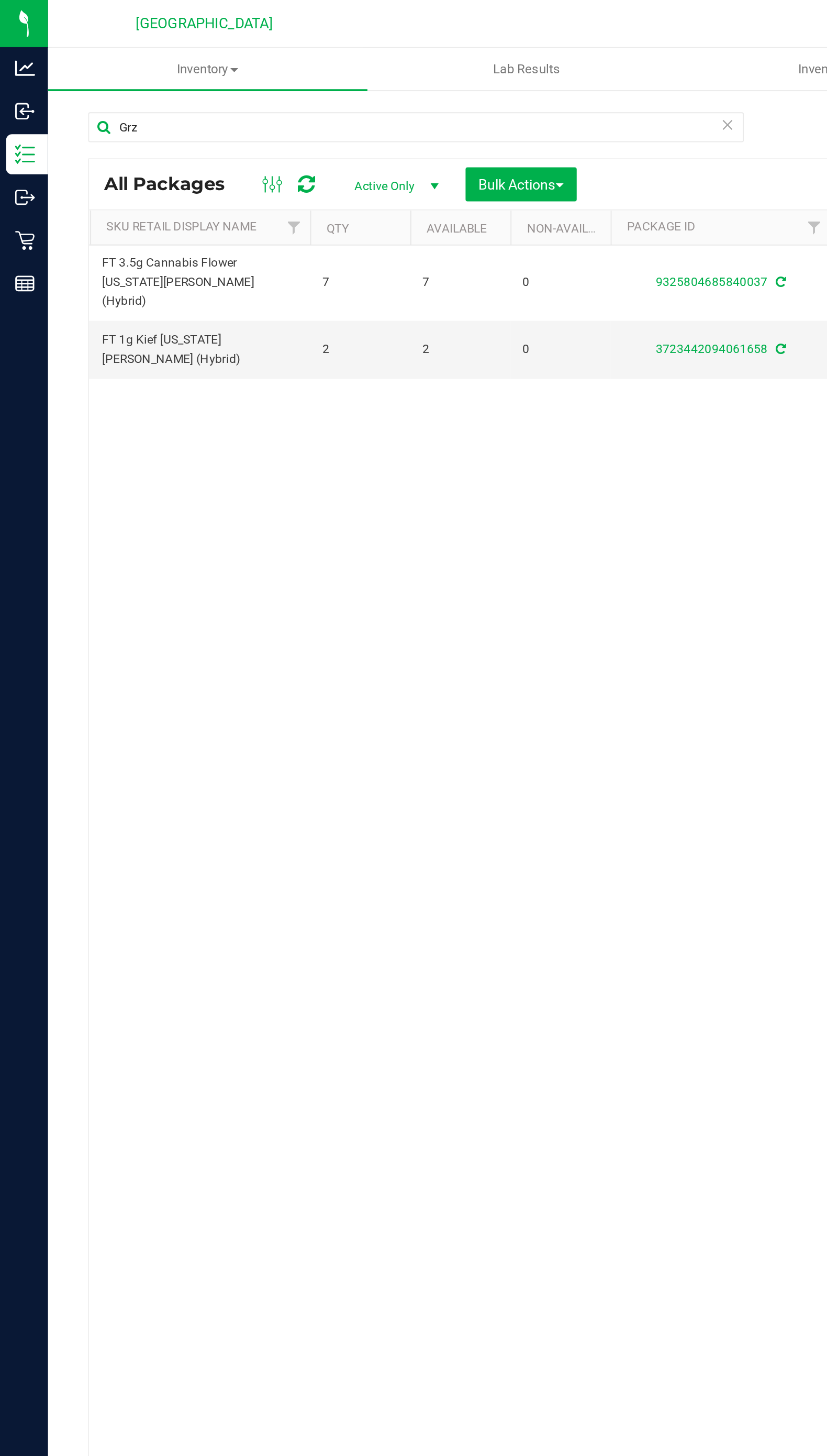
click at [216, 299] on div "Action Action Adjust qty Create package Edit attributes Global inventory Locate…" at bounding box center [426, 587] width 759 height 917
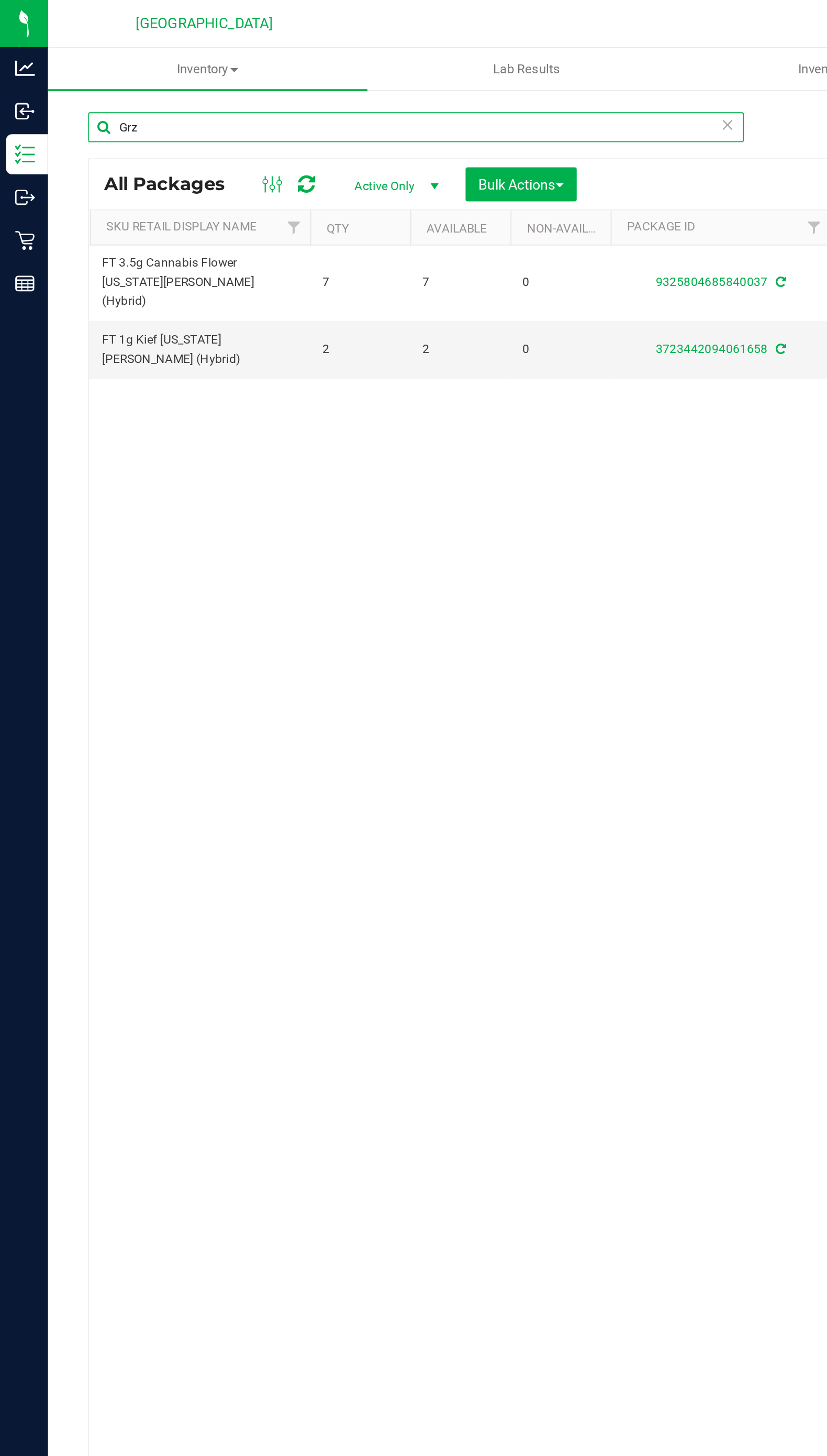
click at [84, 66] on input "Grz" at bounding box center [217, 67] width 343 height 16
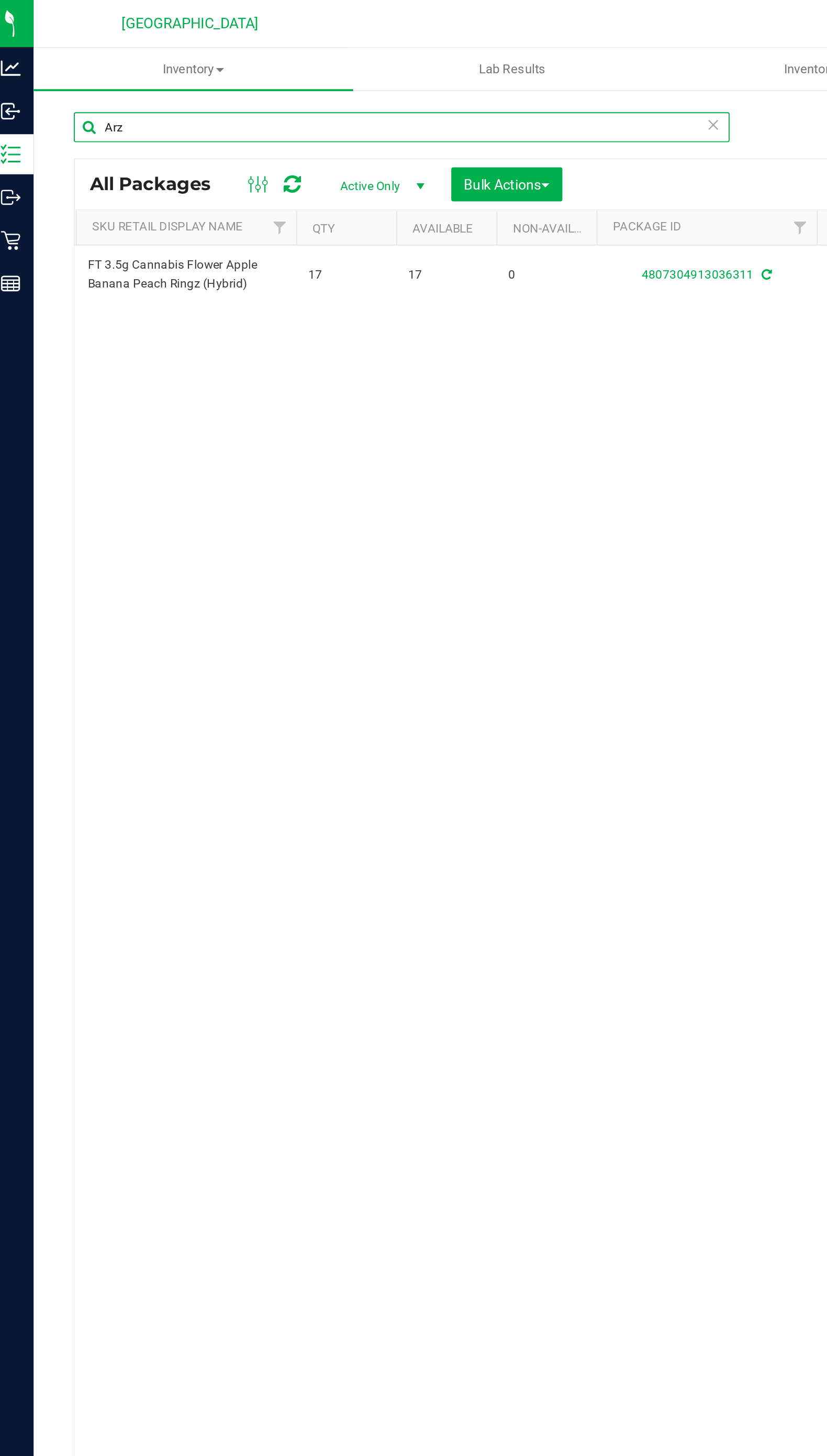
click at [141, 66] on input "Arz" at bounding box center [217, 67] width 343 height 16
type input "A"
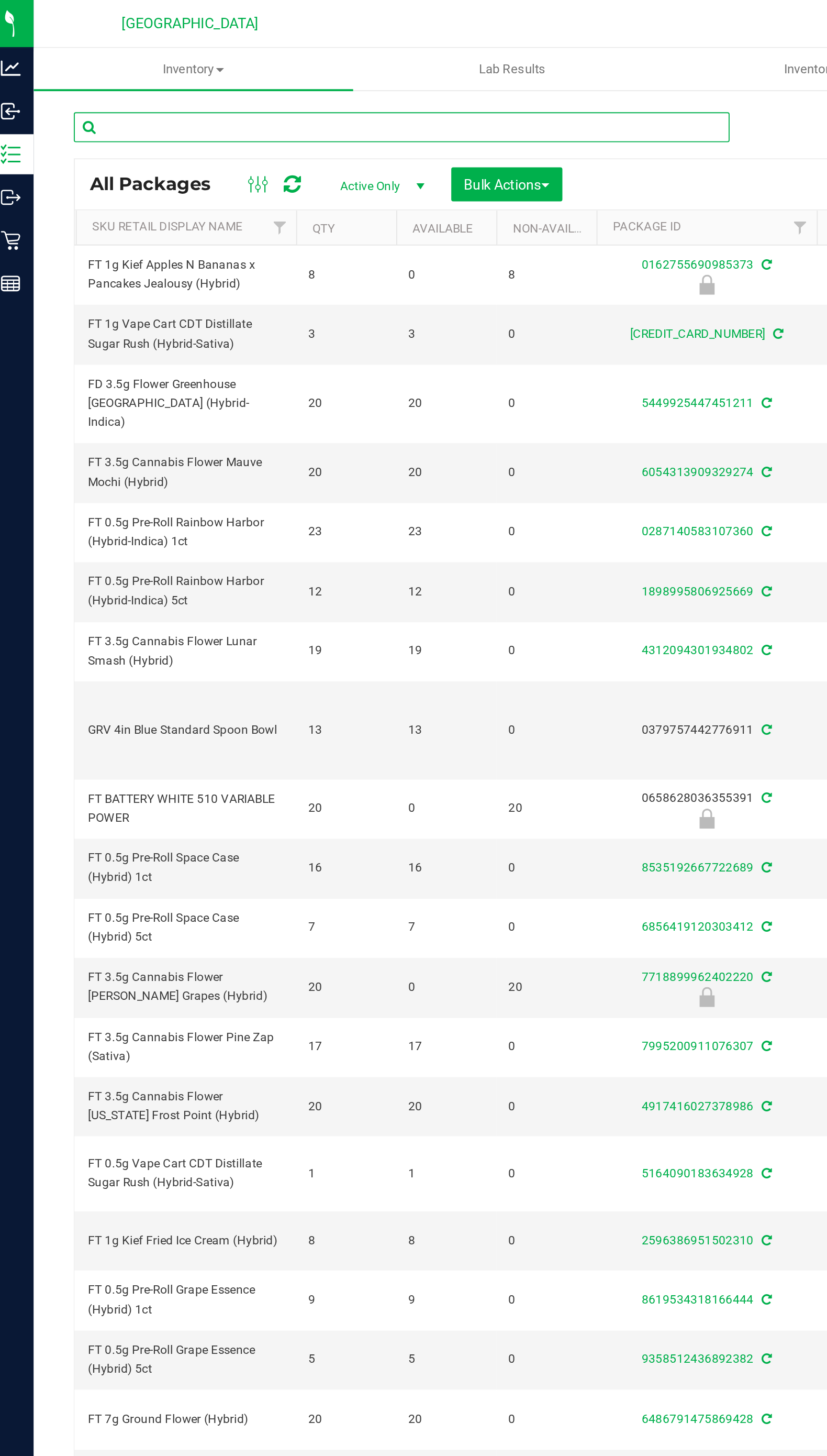
click at [114, 68] on input "text" at bounding box center [217, 67] width 343 height 16
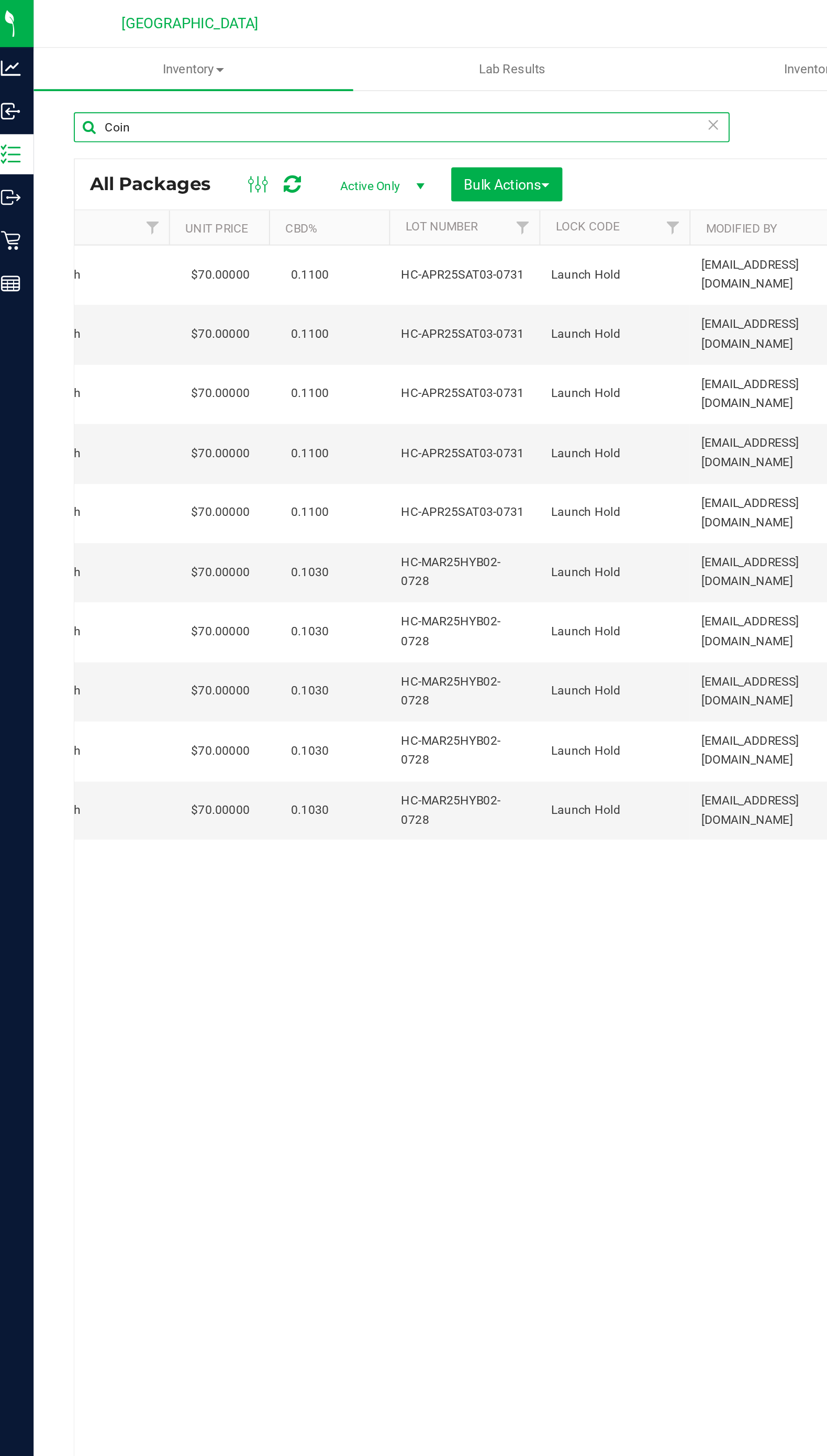
scroll to position [0, 921]
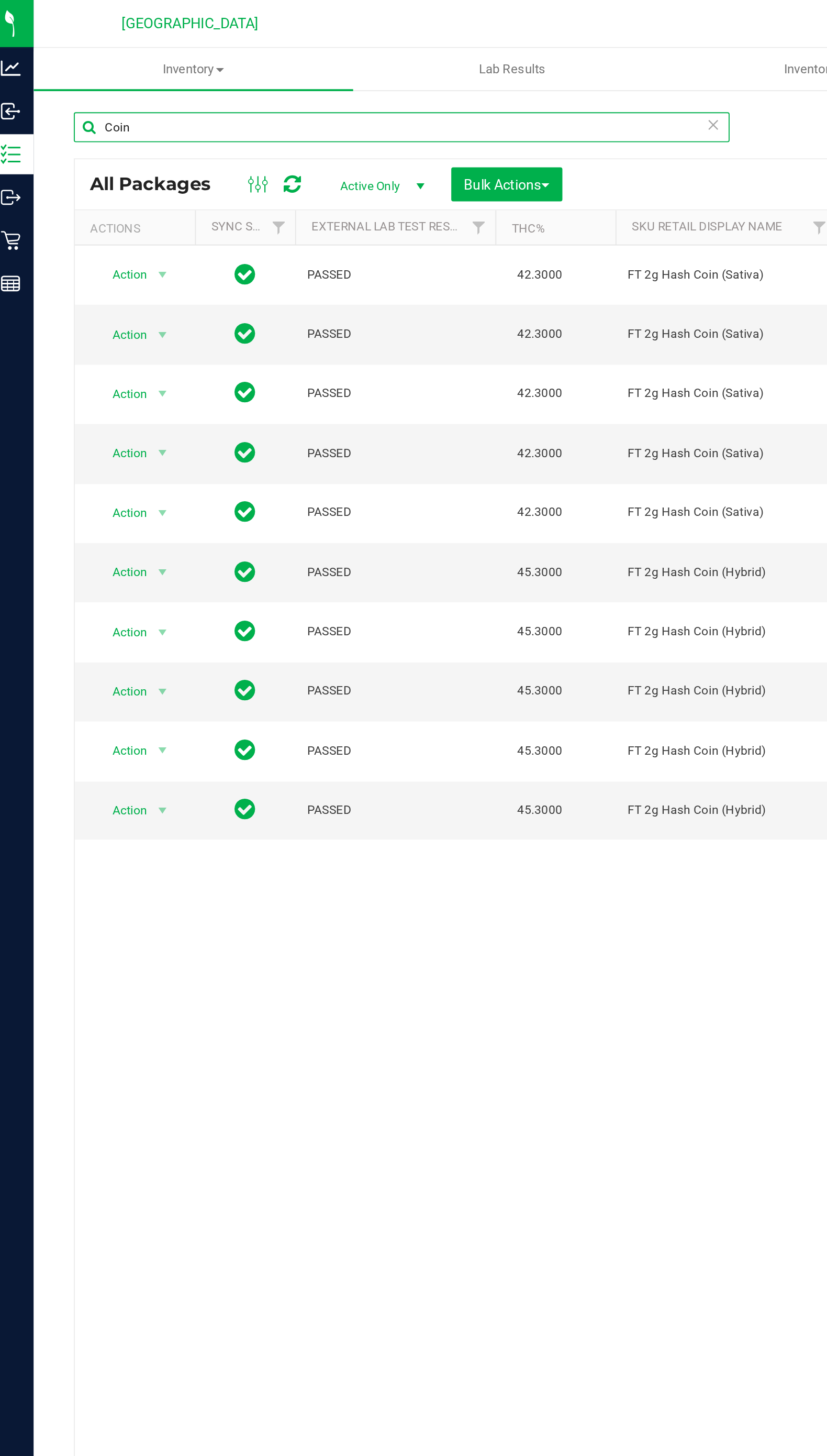
type input "Coin"
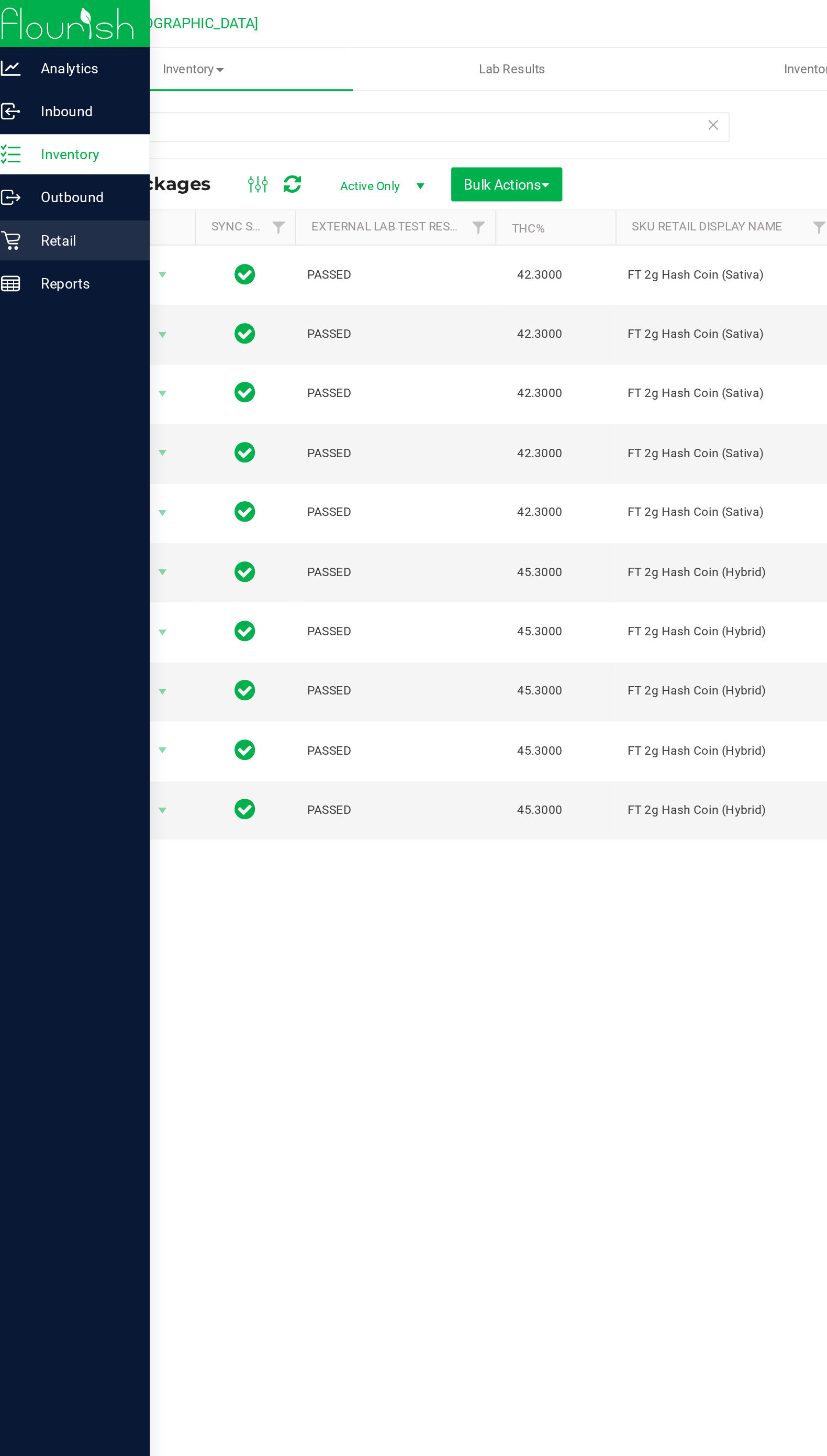
click at [12, 125] on icon at bounding box center [13, 126] width 10 height 10
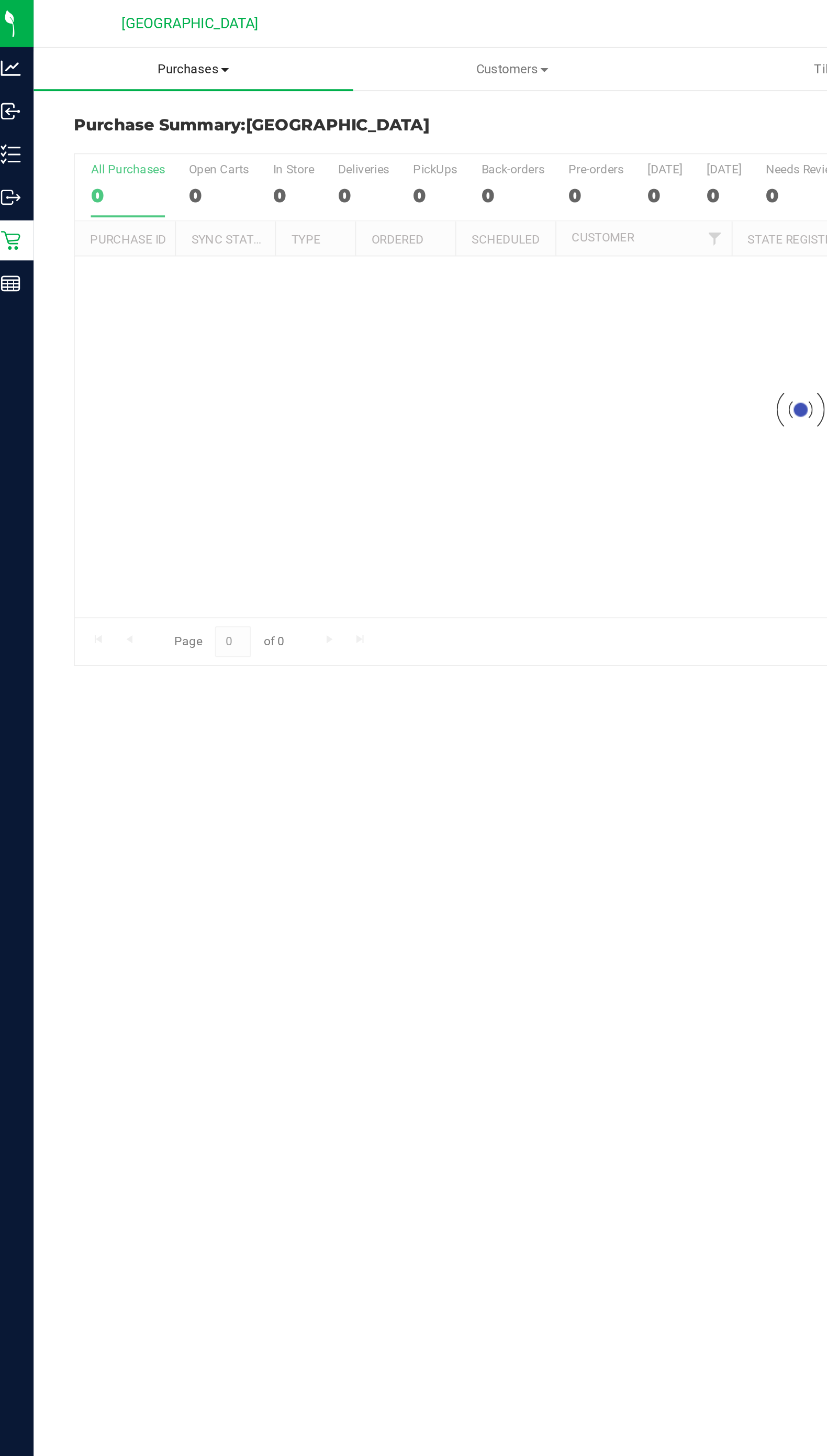
click at [120, 33] on span "Purchases" at bounding box center [108, 36] width 167 height 10
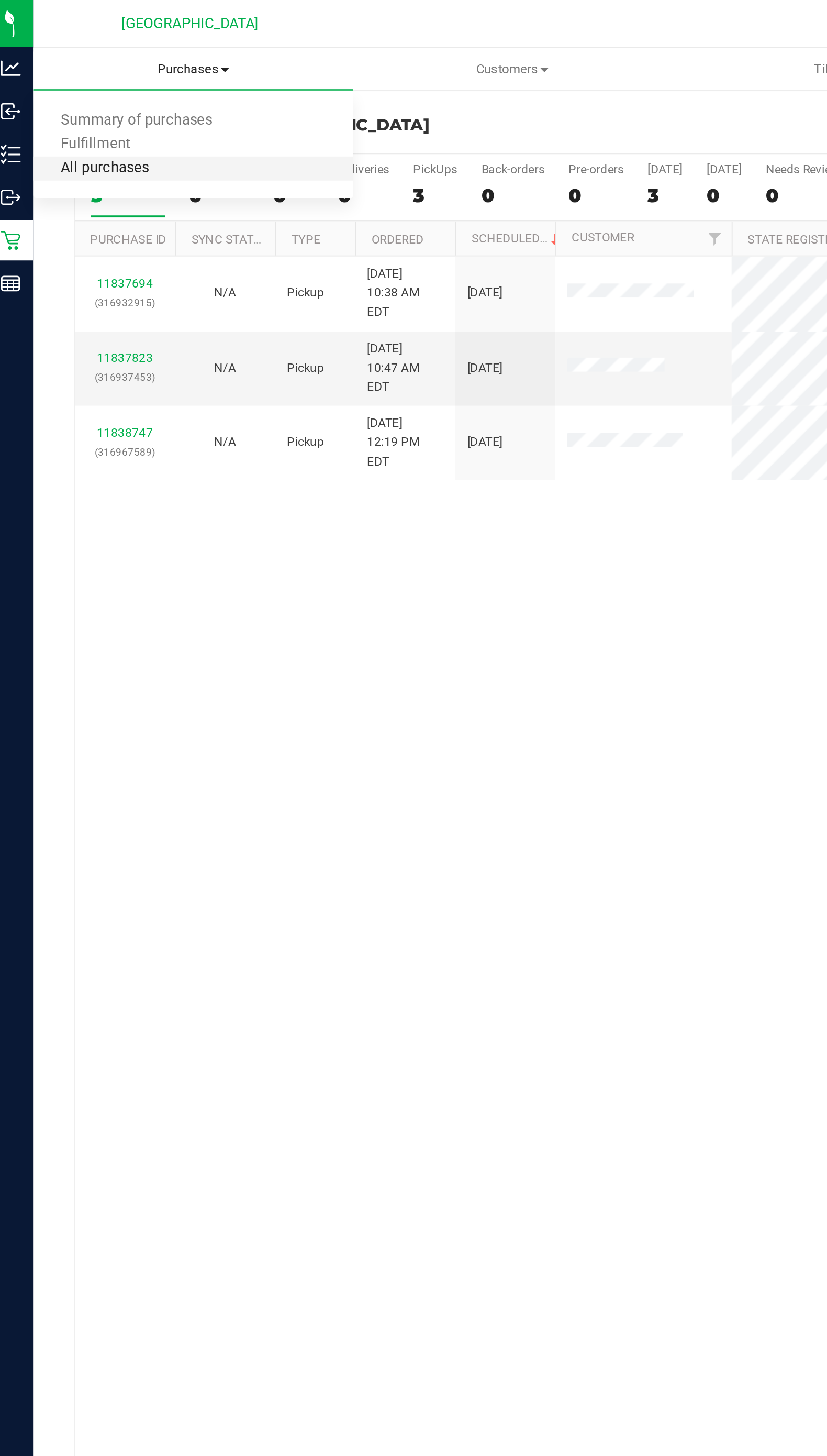
click at [95, 88] on span "All purchases" at bounding box center [62, 88] width 75 height 9
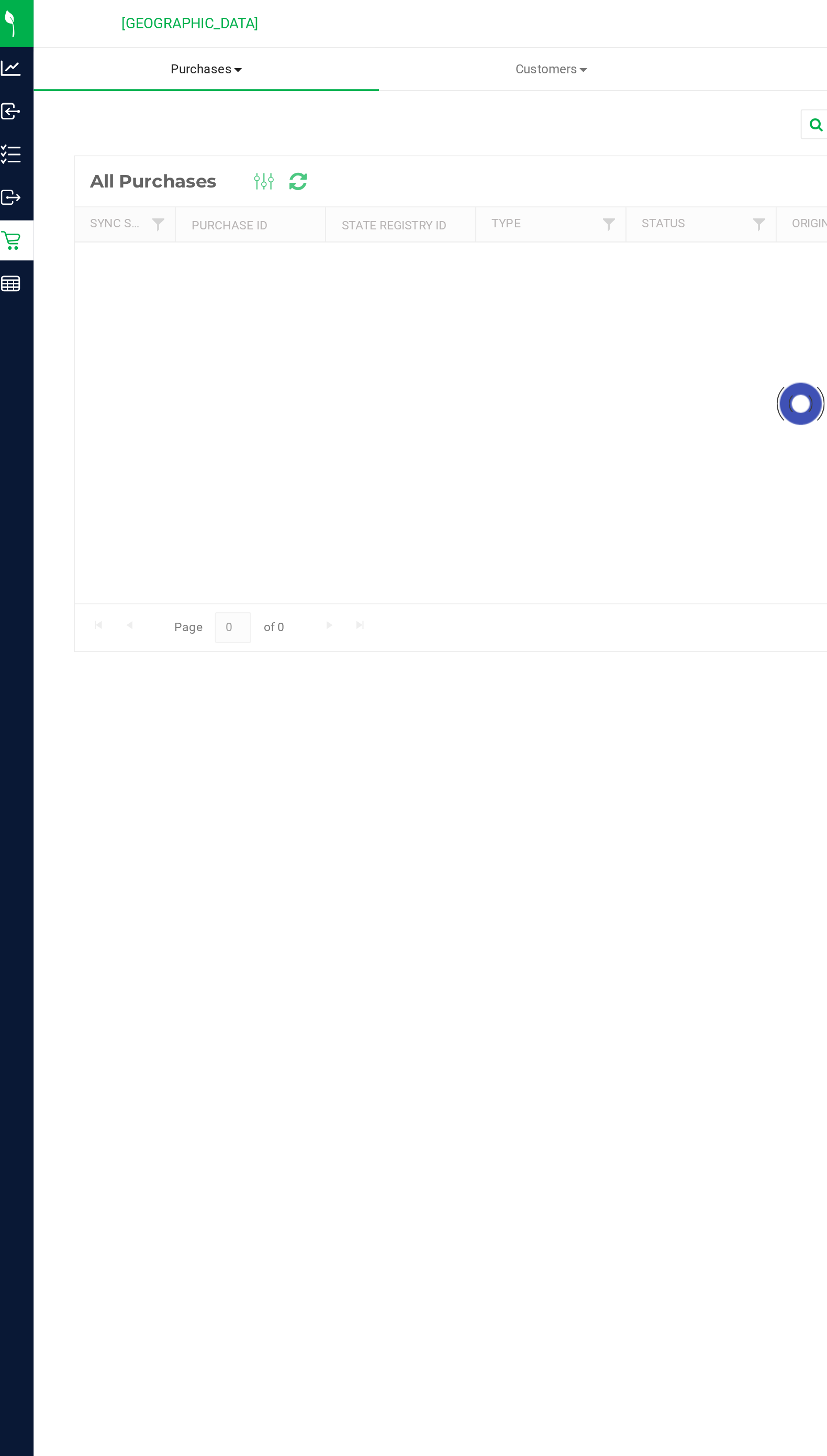
click at [125, 37] on span "Purchases" at bounding box center [115, 36] width 181 height 10
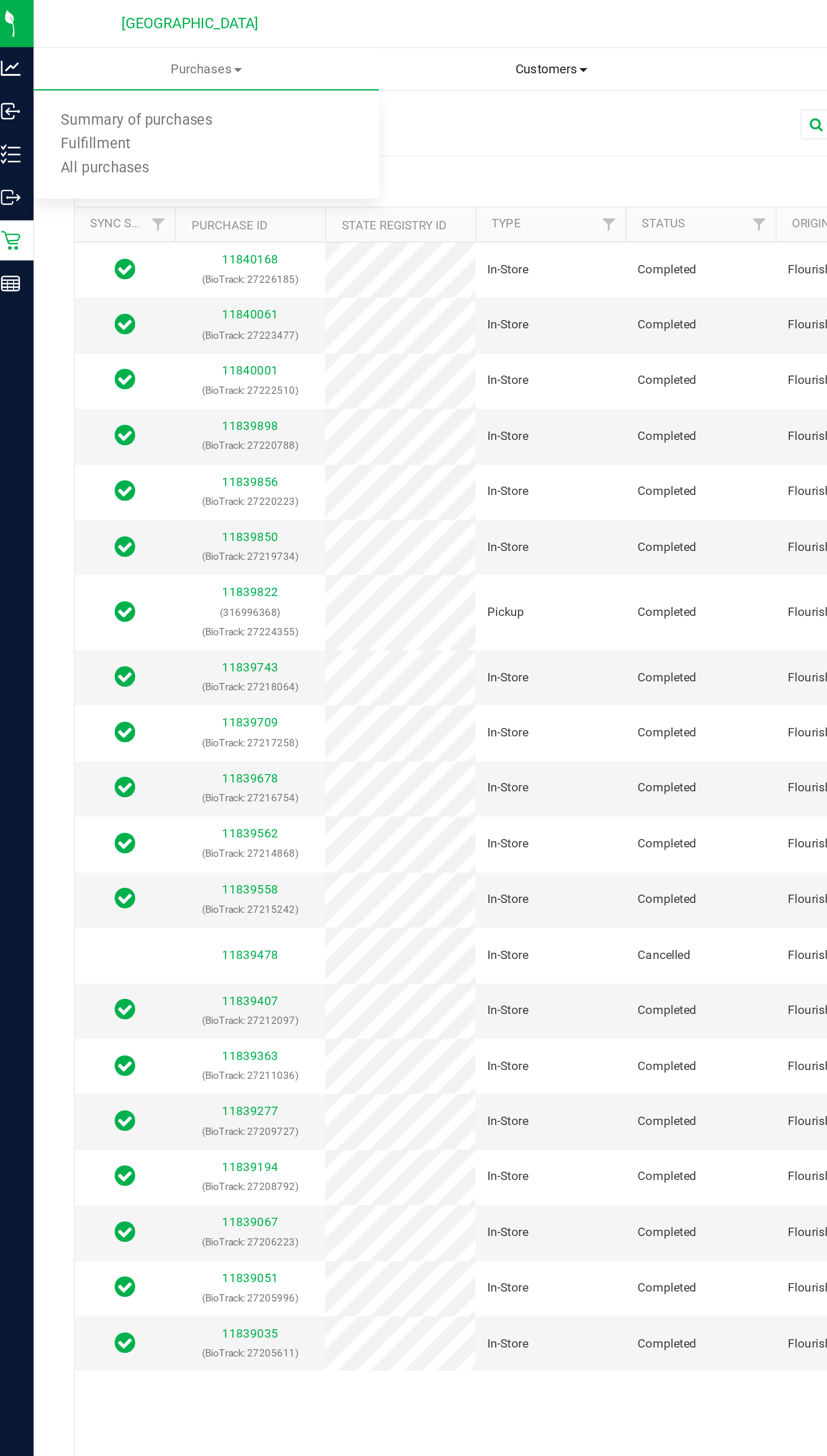
click at [303, 37] on span "Customers" at bounding box center [296, 36] width 180 height 10
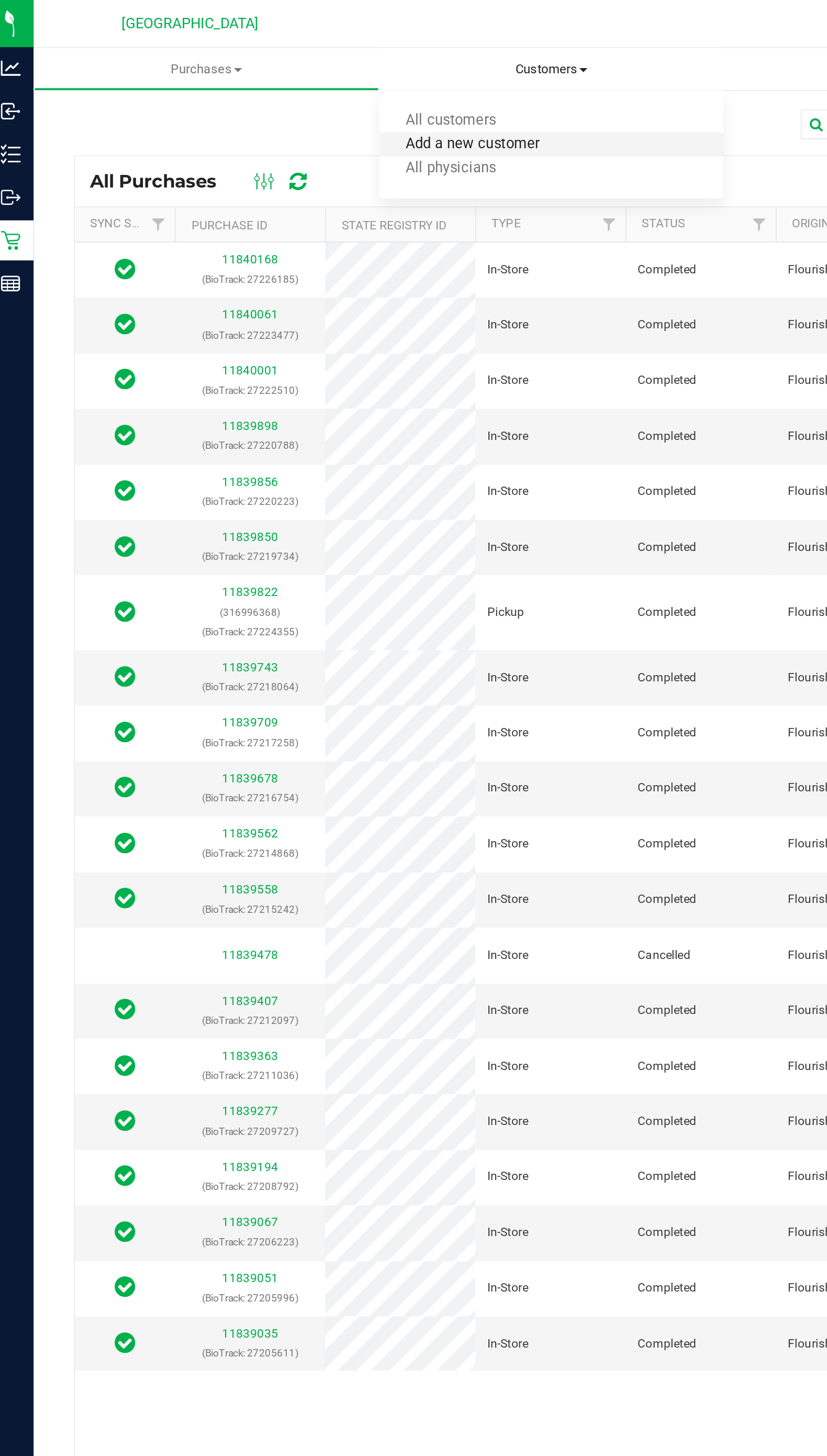
click at [271, 75] on span "Add a new customer" at bounding box center [255, 76] width 98 height 9
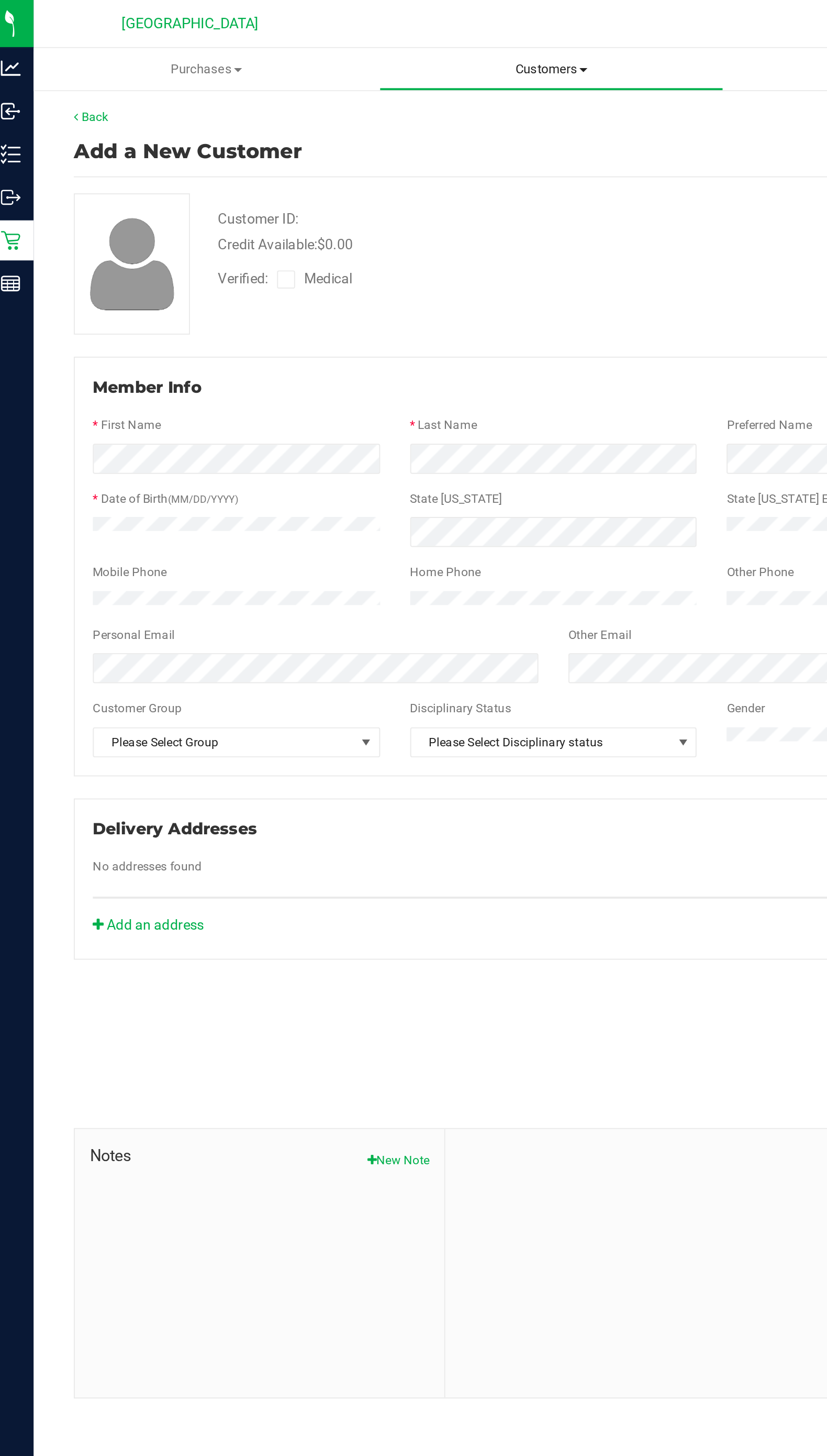
click at [300, 36] on span "Customers" at bounding box center [296, 36] width 180 height 10
click at [260, 62] on span "All customers" at bounding box center [243, 63] width 75 height 9
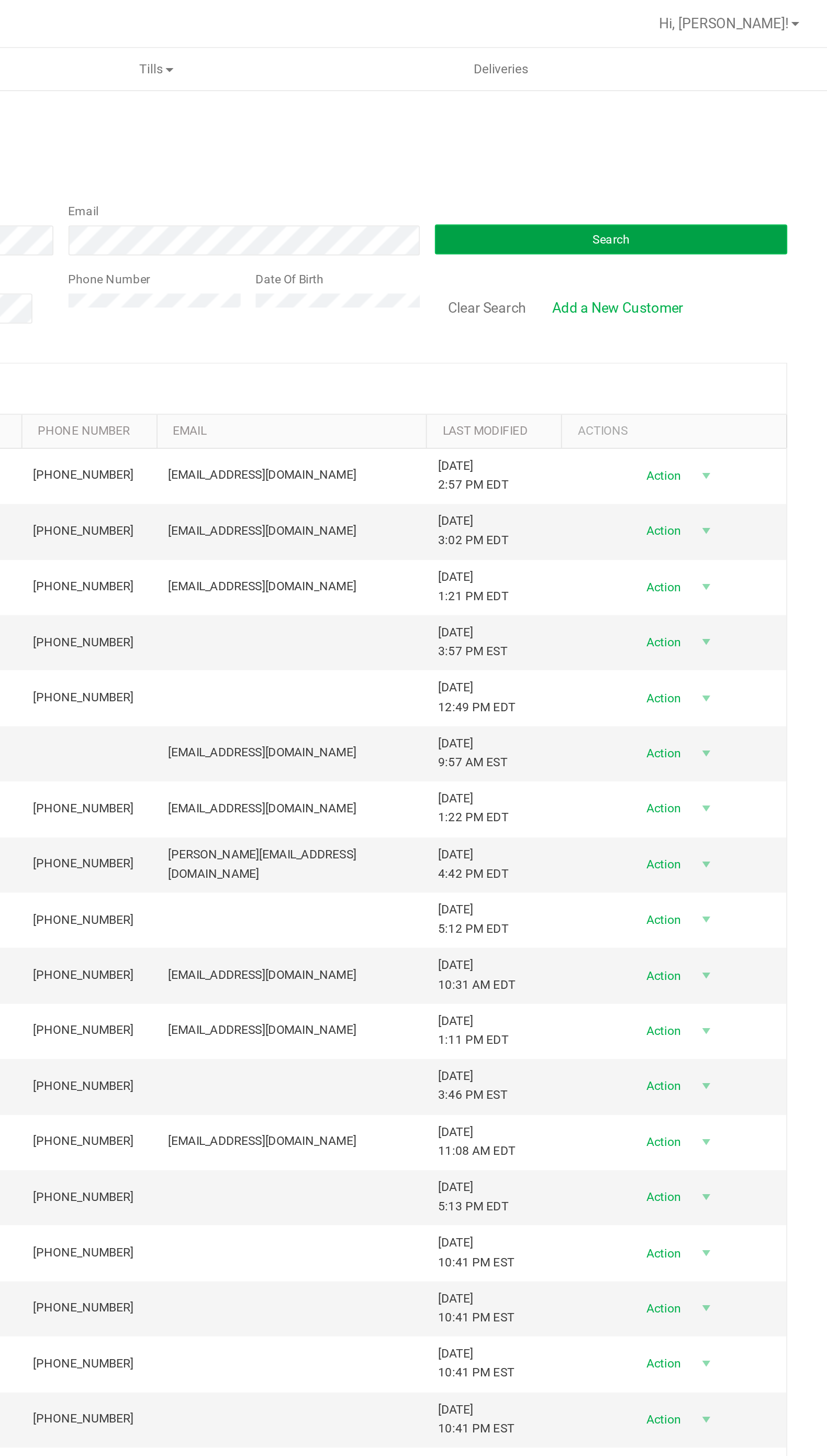
click at [763, 125] on button "Search" at bounding box center [714, 125] width 184 height 16
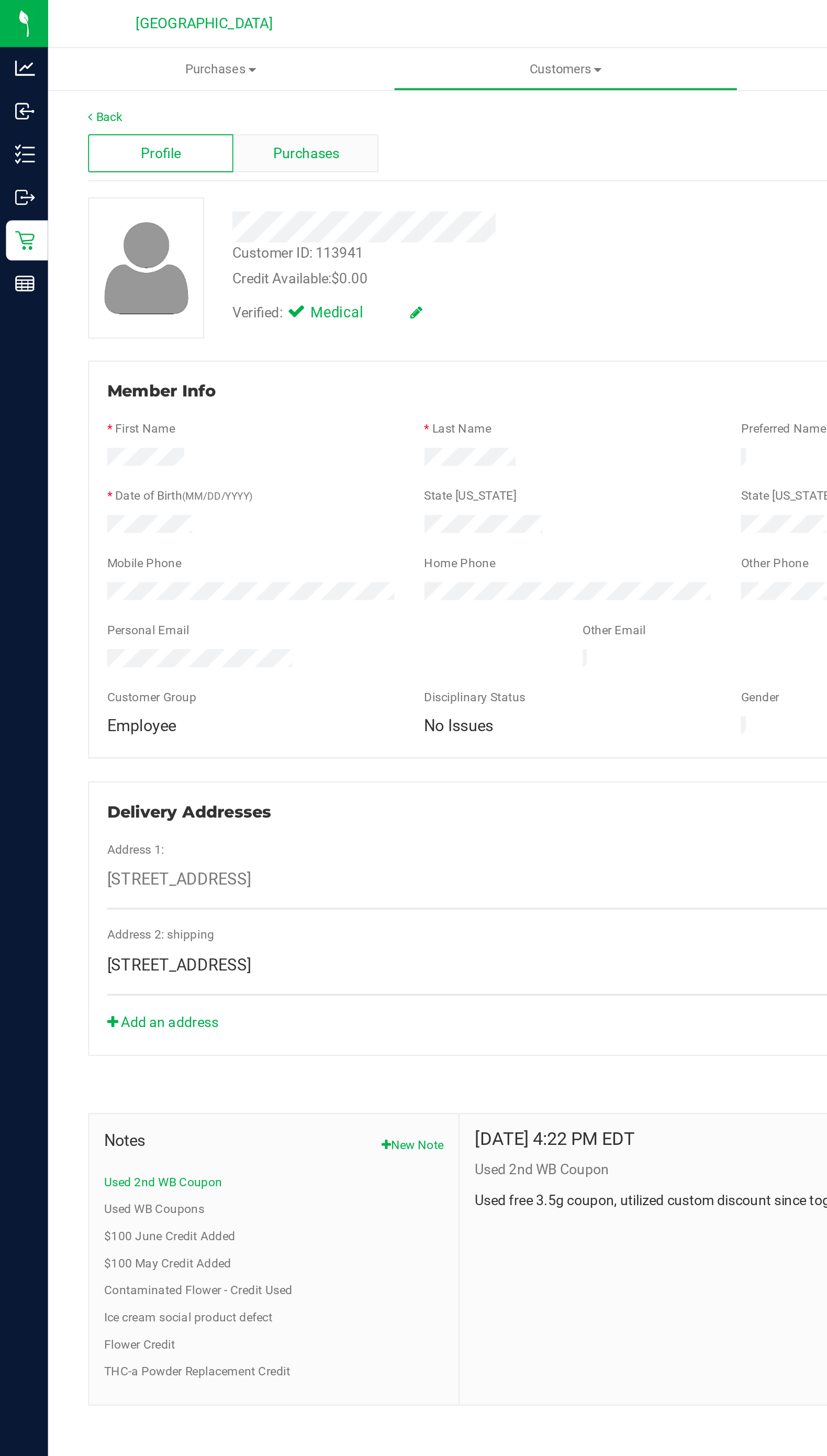
click at [162, 83] on span "Purchases" at bounding box center [160, 80] width 34 height 11
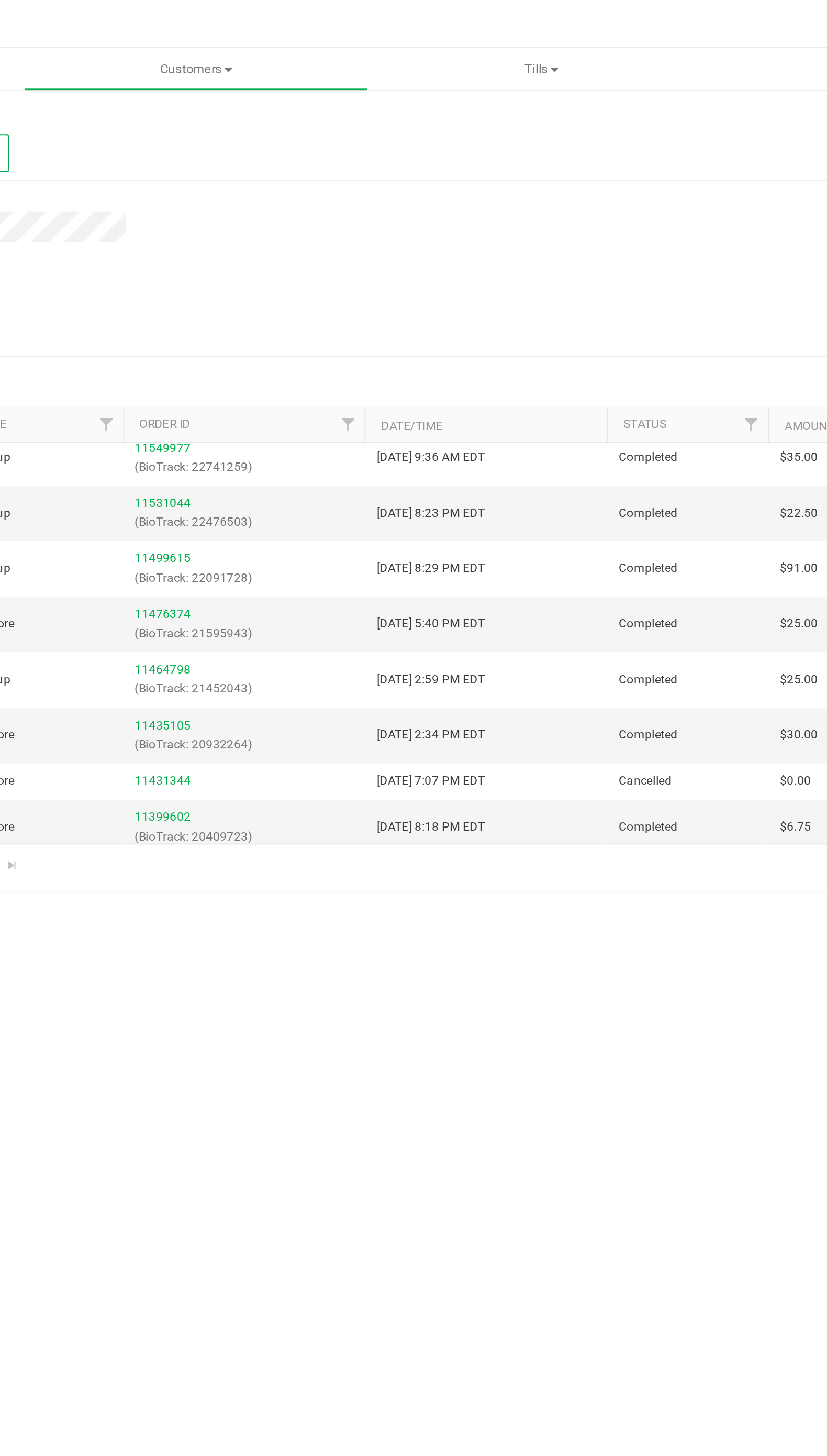
scroll to position [349, 0]
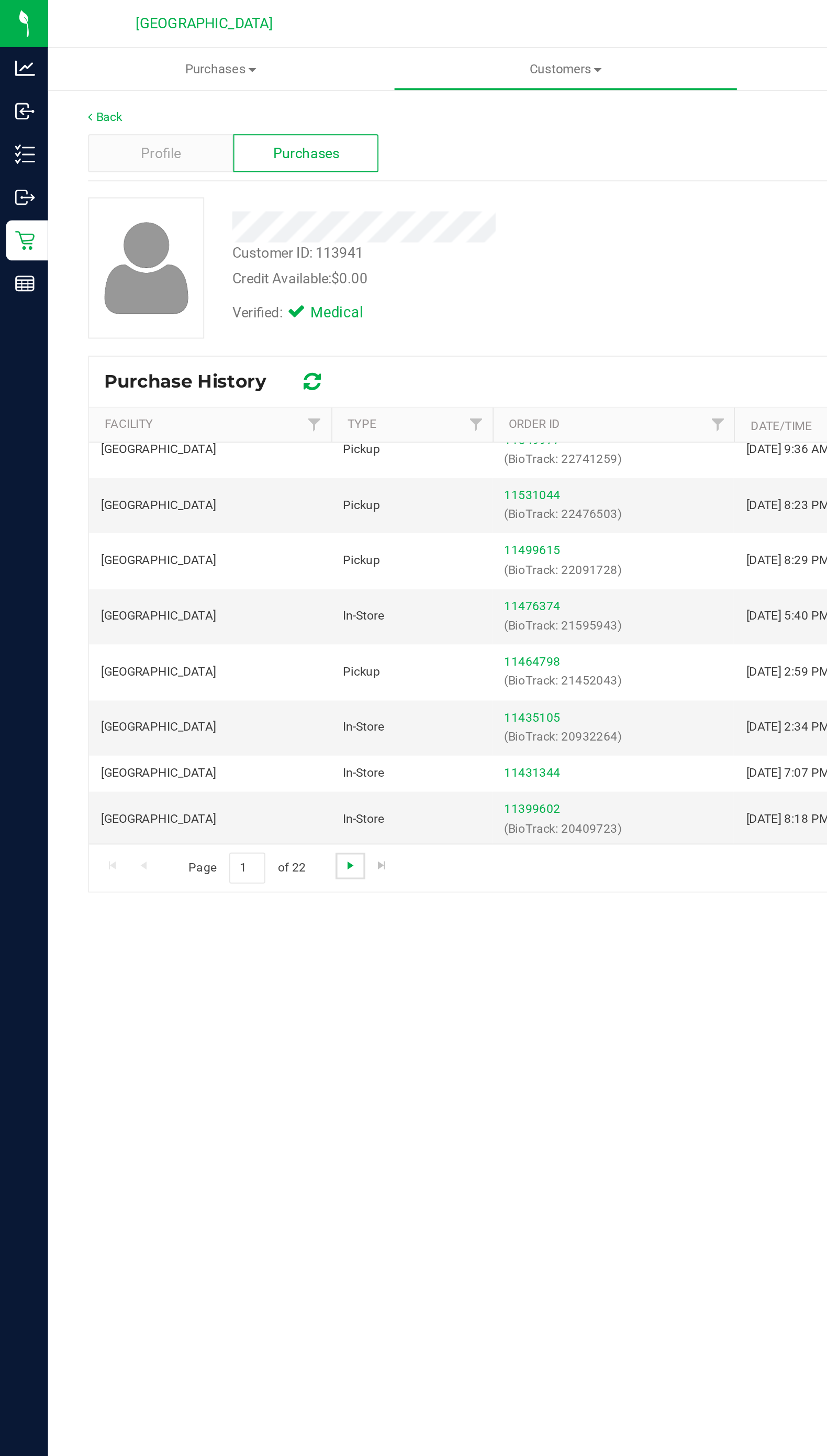
click at [180, 452] on span "Go to the next page" at bounding box center [183, 452] width 8 height 8
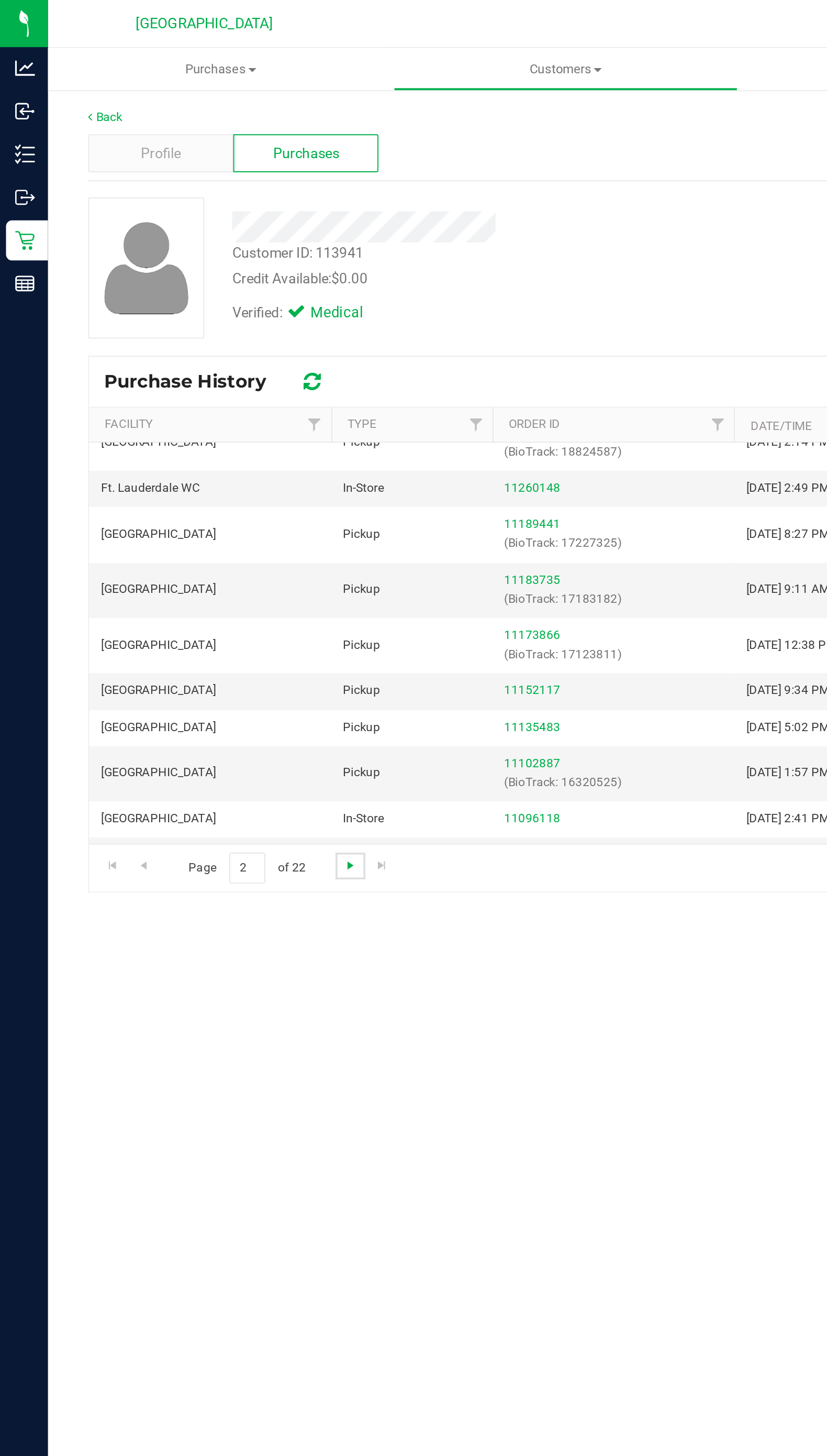
scroll to position [125, 0]
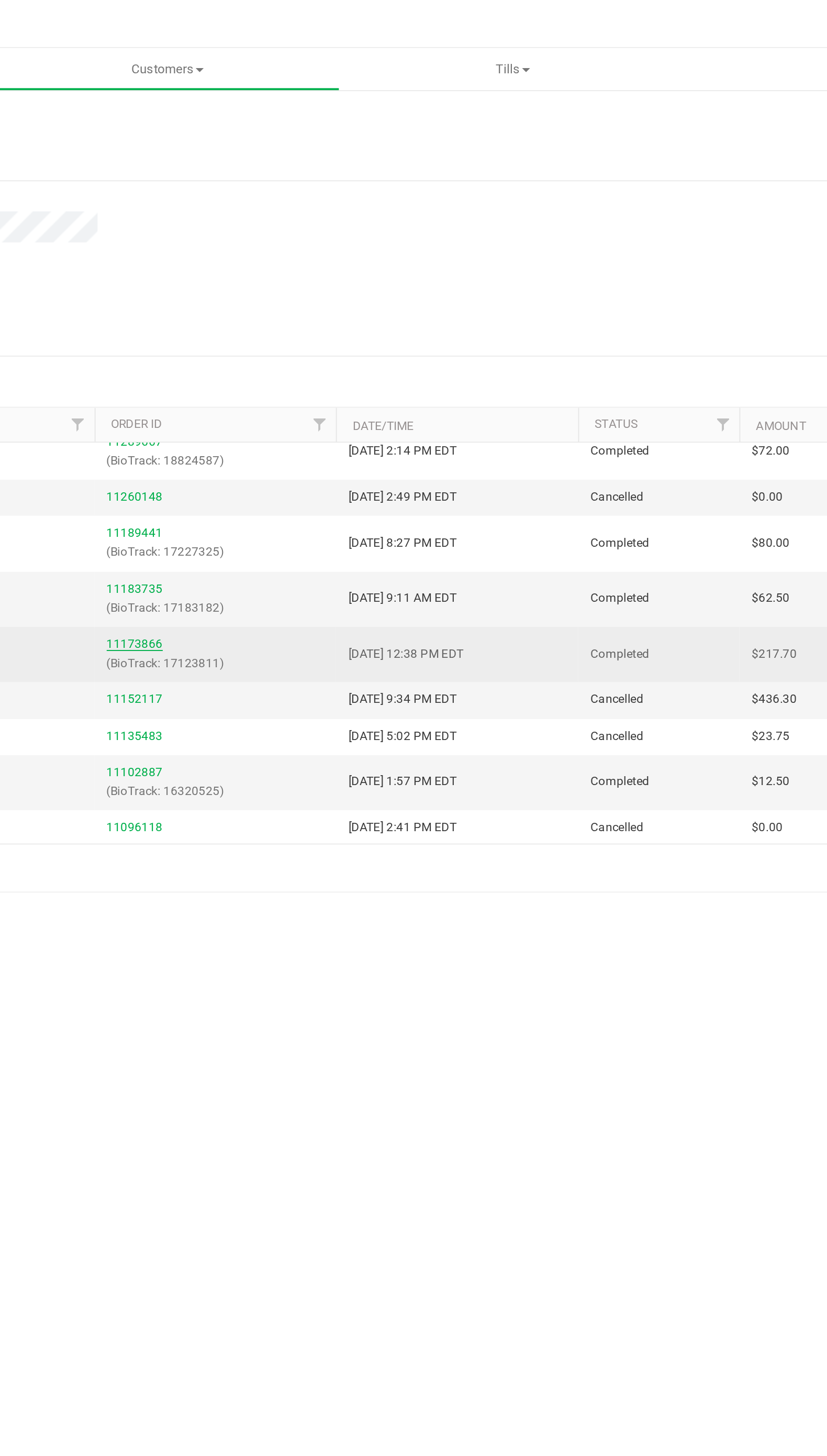
click at [285, 336] on link "11173866" at bounding box center [278, 336] width 29 height 7
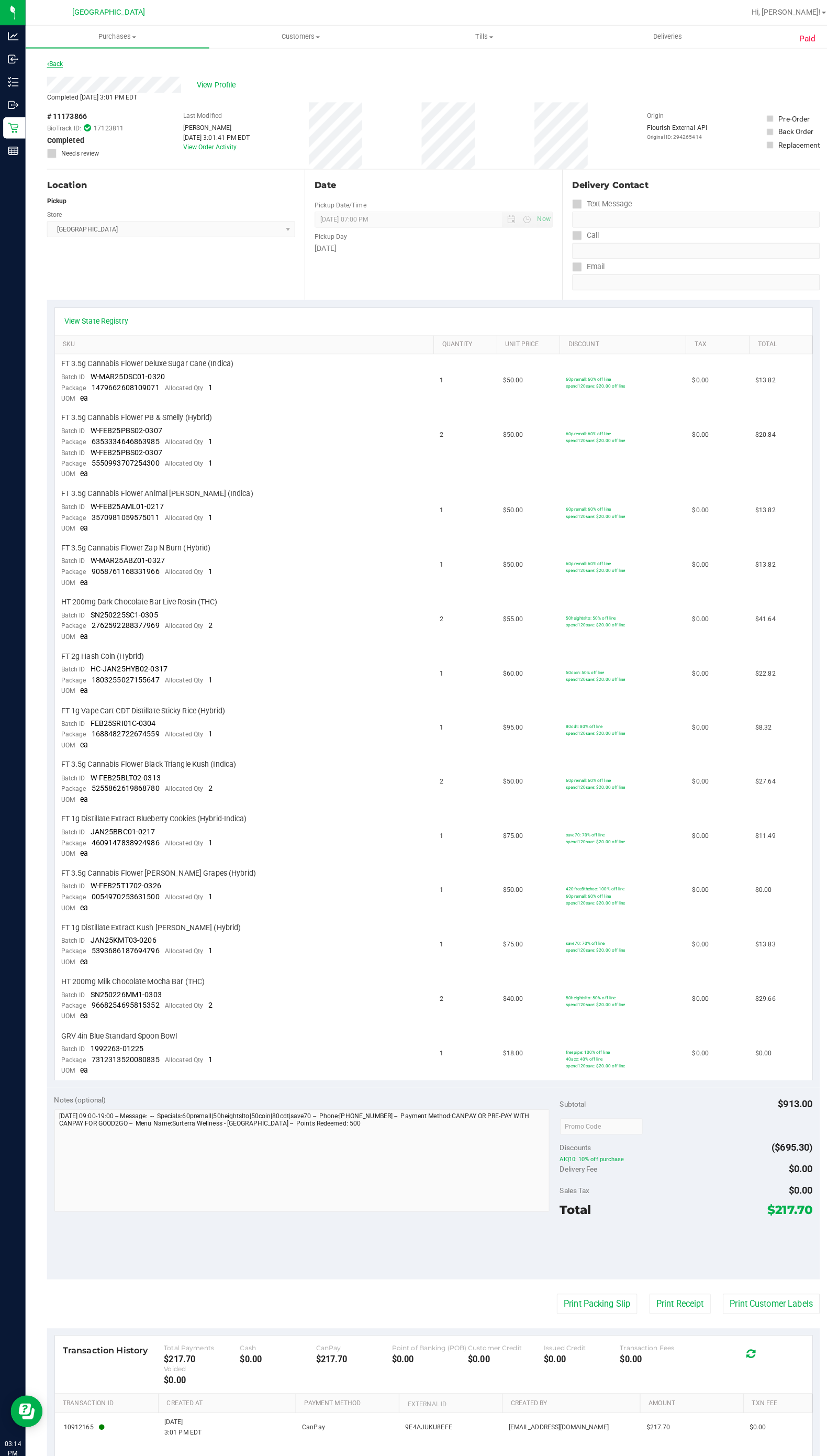
click at [55, 62] on link "Back" at bounding box center [54, 63] width 16 height 7
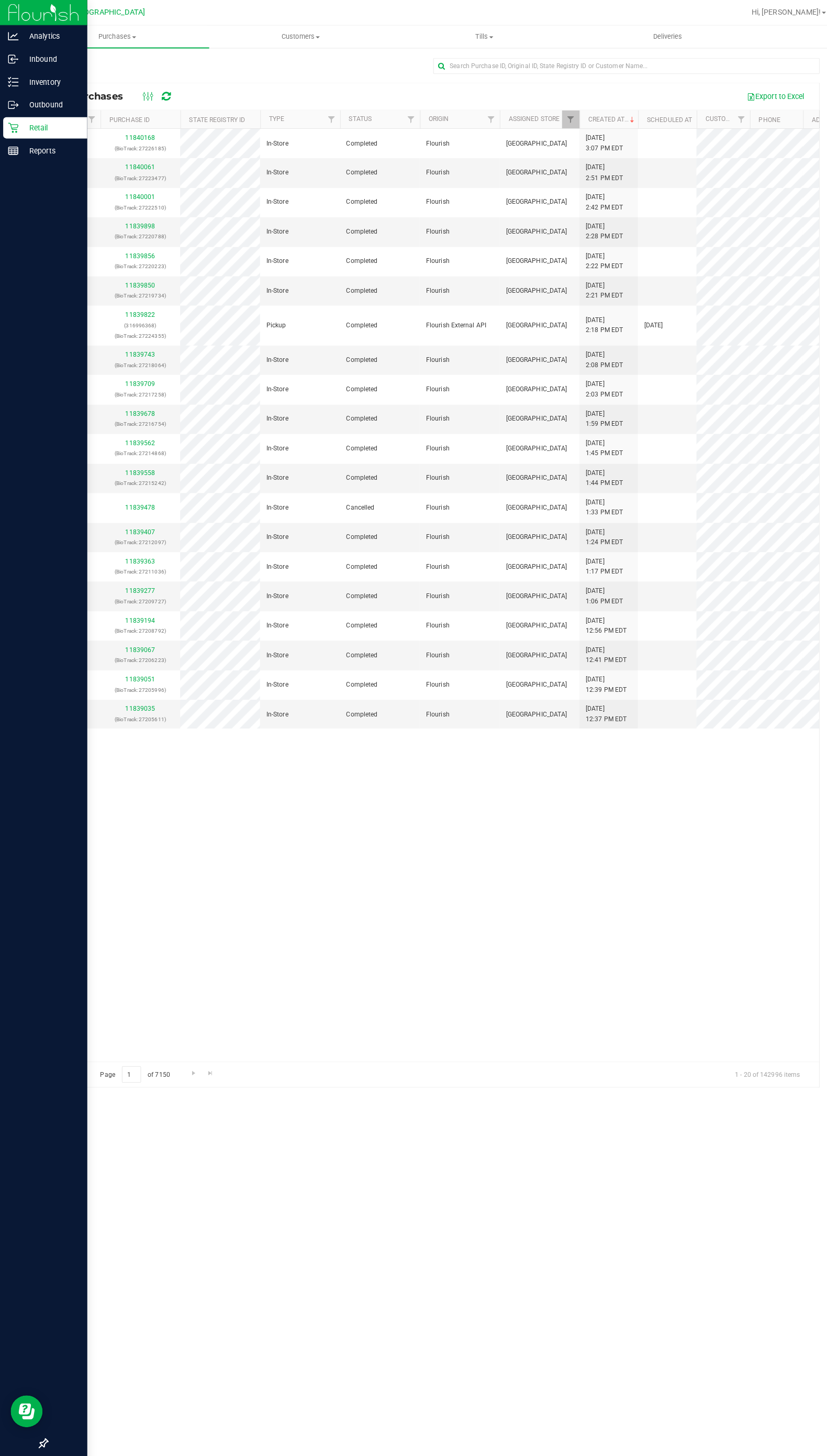
click at [18, 133] on div "Retail" at bounding box center [45, 125] width 82 height 21
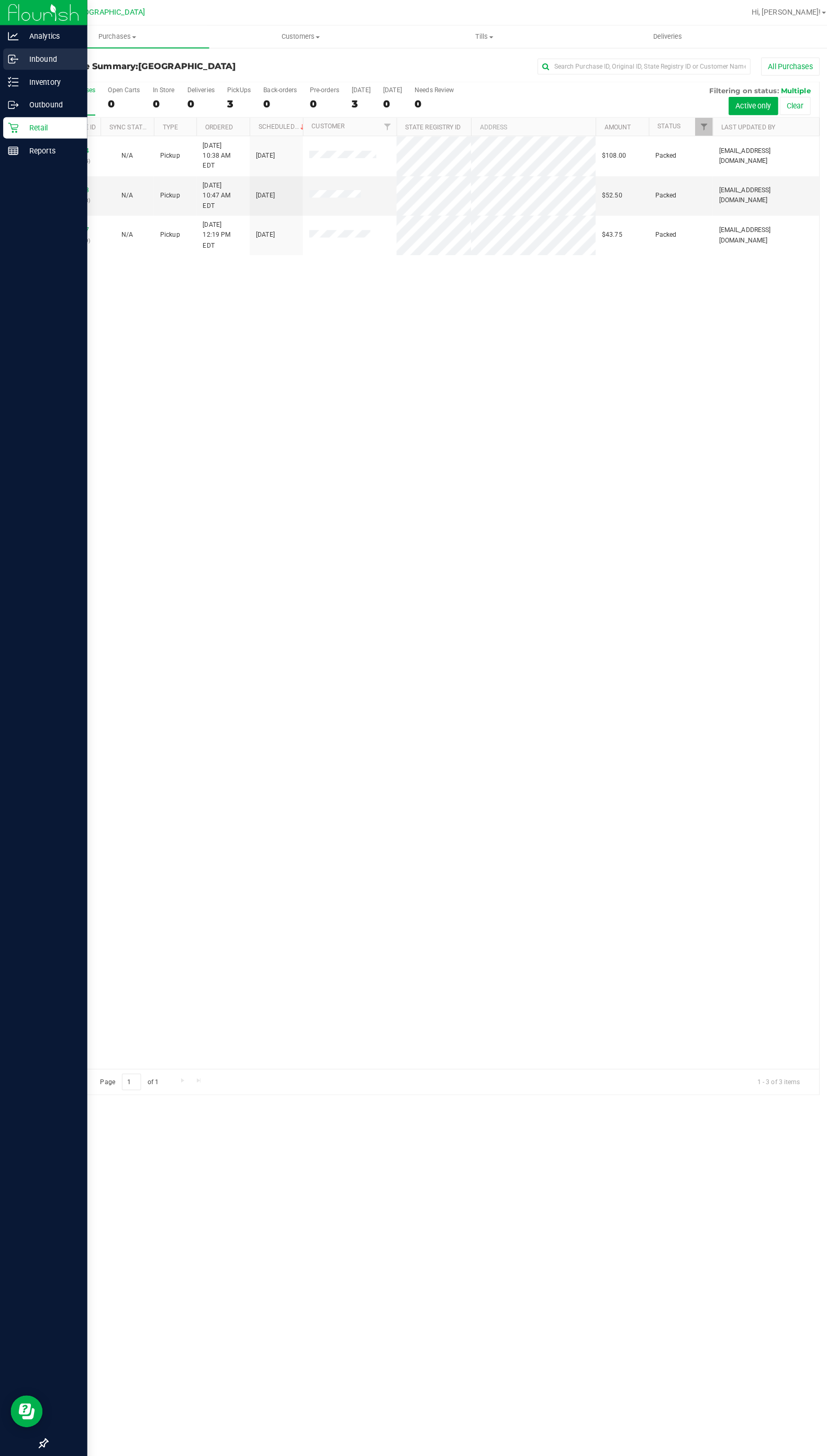
click at [42, 58] on p "Inbound" at bounding box center [49, 58] width 63 height 12
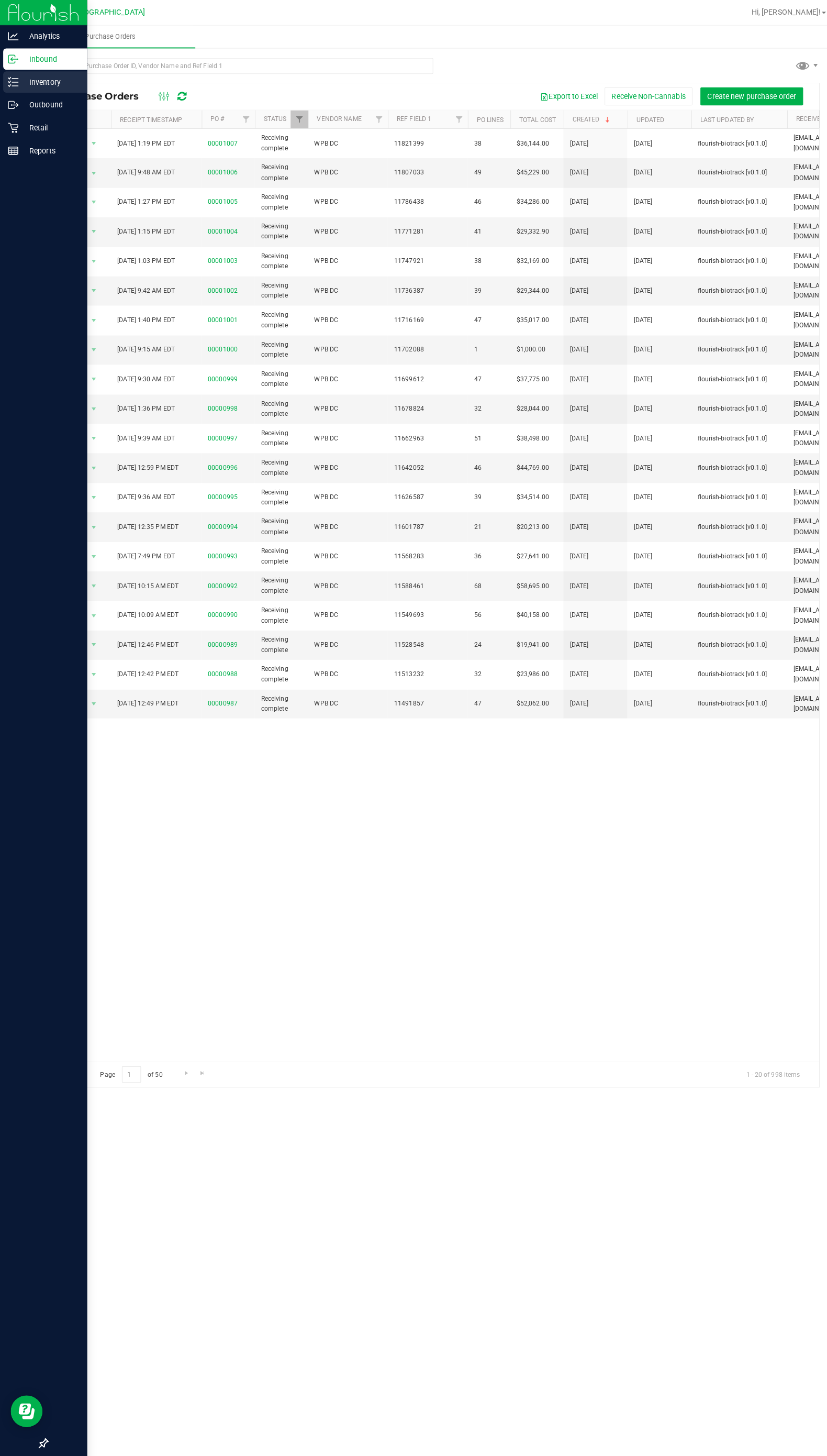
click at [52, 89] on div "Inventory" at bounding box center [45, 80] width 82 height 21
